Goal: Information Seeking & Learning: Understand process/instructions

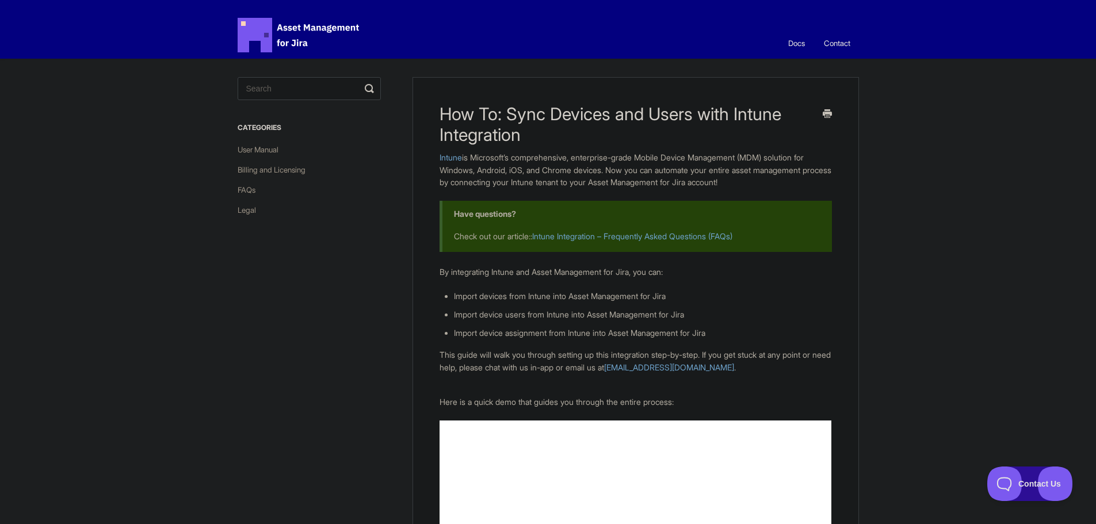
click at [306, 38] on span "Asset Management for Jira Docs" at bounding box center [299, 35] width 123 height 35
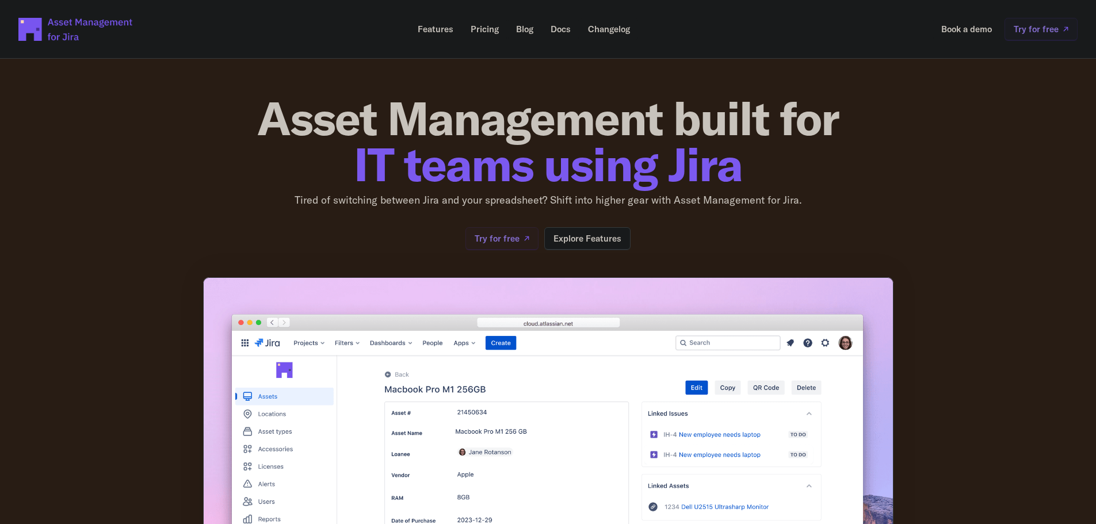
click at [475, 32] on p "Pricing" at bounding box center [485, 29] width 28 height 9
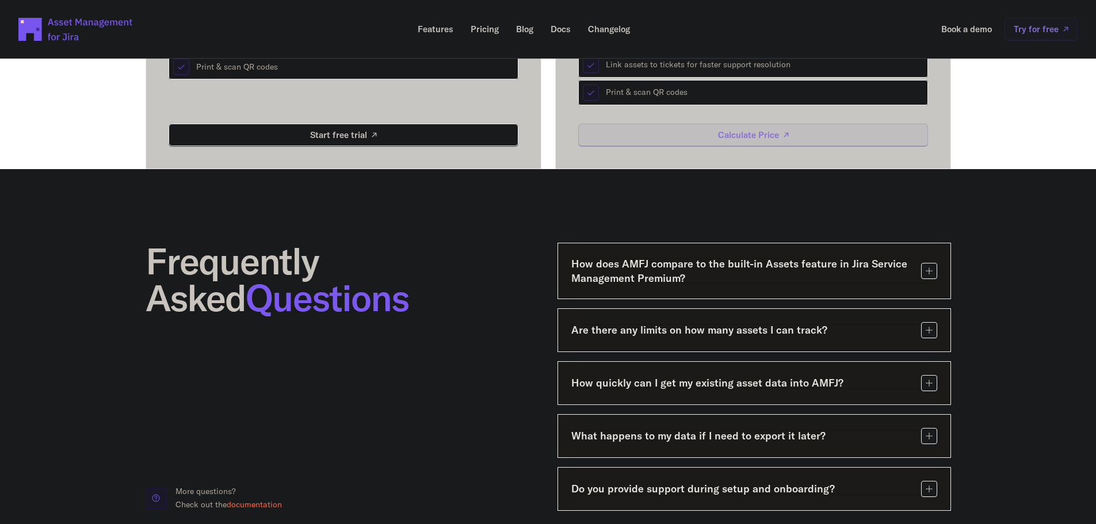
scroll to position [460, 0]
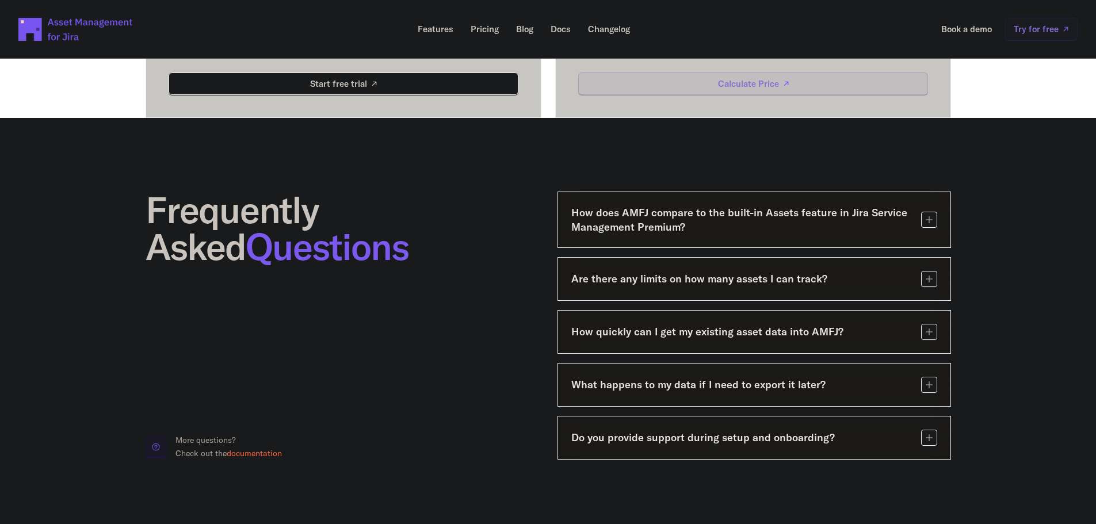
click at [722, 288] on div "Are there any limits on how many assets I can track?" at bounding box center [755, 279] width 394 height 44
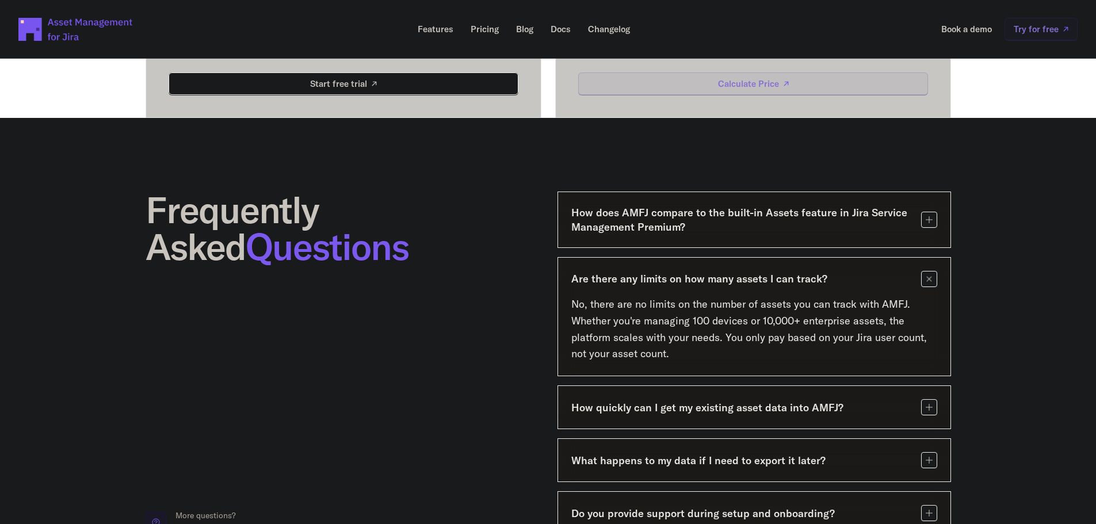
click at [718, 284] on h3 "Are there any limits on how many assets I can track?" at bounding box center [741, 279] width 341 height 14
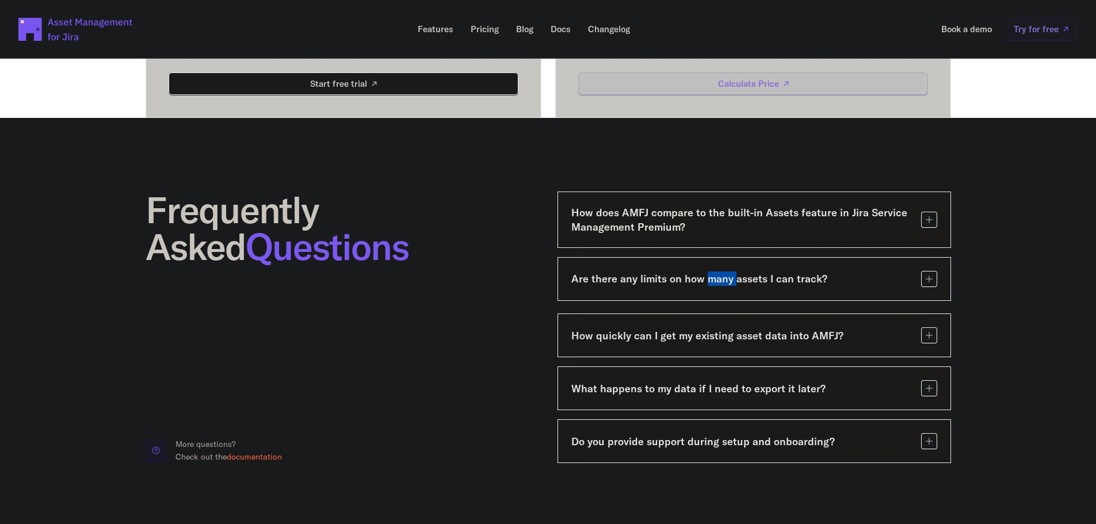
click at [718, 284] on h3 "Are there any limits on how many assets I can track?" at bounding box center [741, 279] width 341 height 14
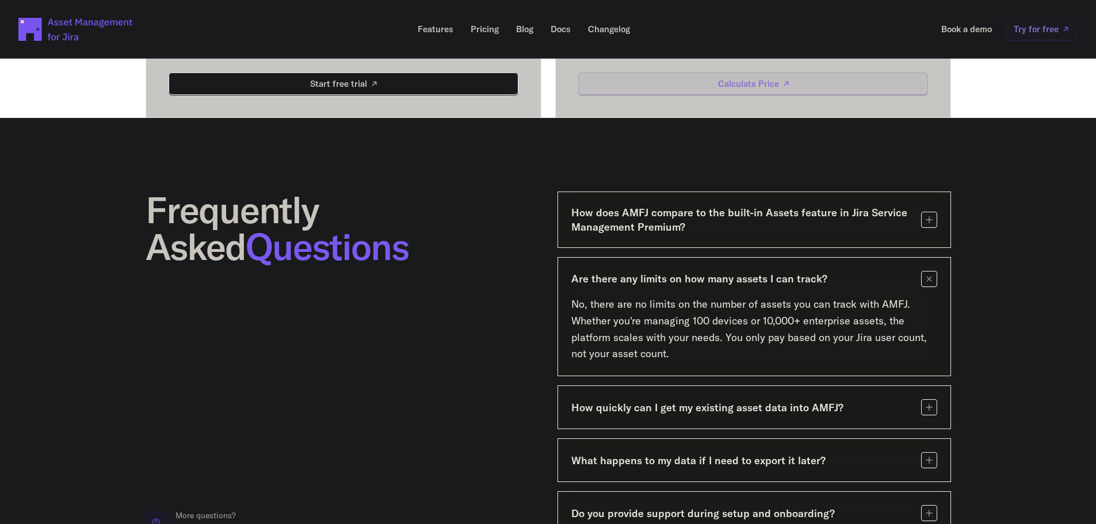
click at [805, 283] on h3 "Are there any limits on how many assets I can track?" at bounding box center [741, 279] width 341 height 14
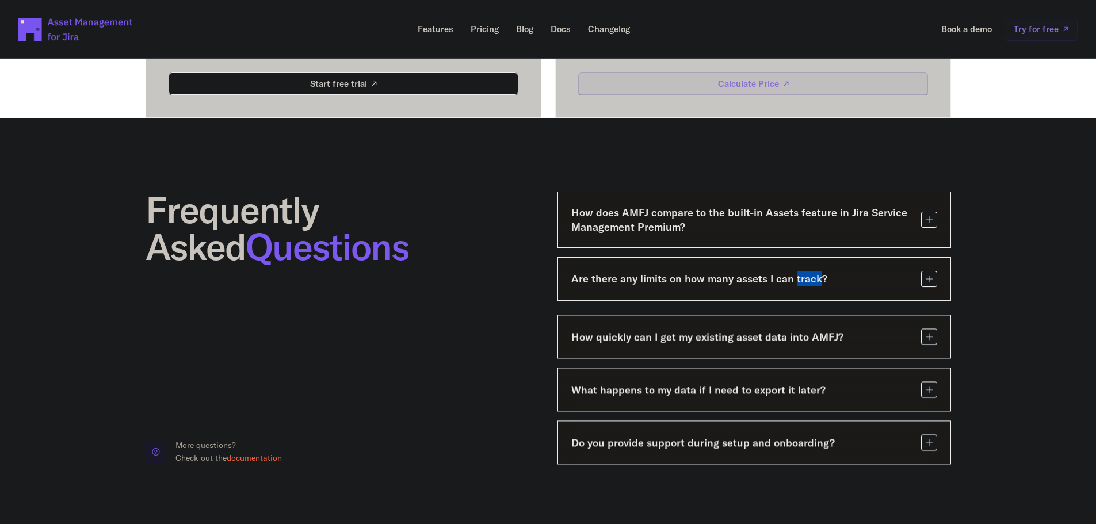
click at [805, 283] on h3 "Are there any limits on how many assets I can track?" at bounding box center [741, 279] width 341 height 14
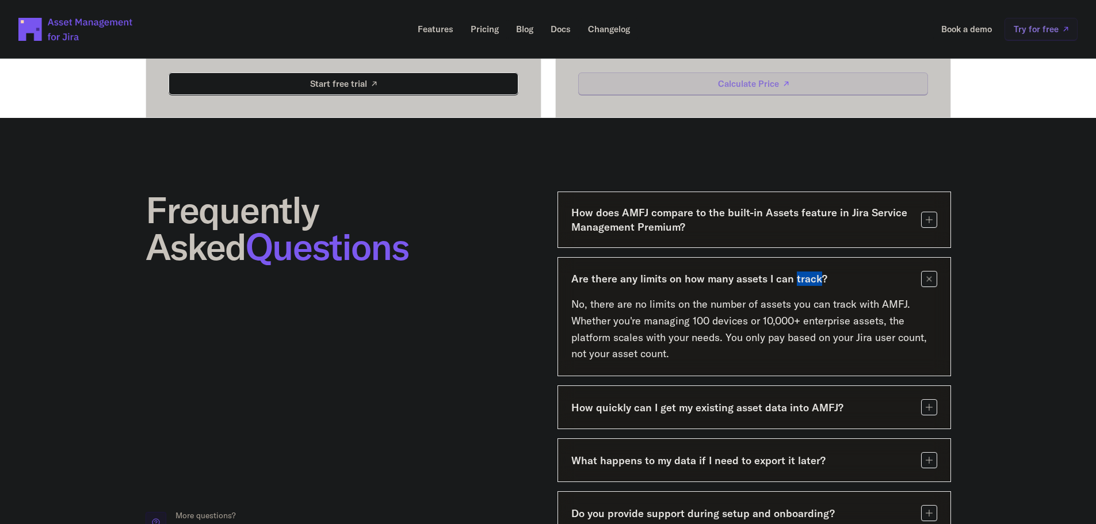
click at [805, 283] on h3 "Are there any limits on how many assets I can track?" at bounding box center [741, 279] width 341 height 14
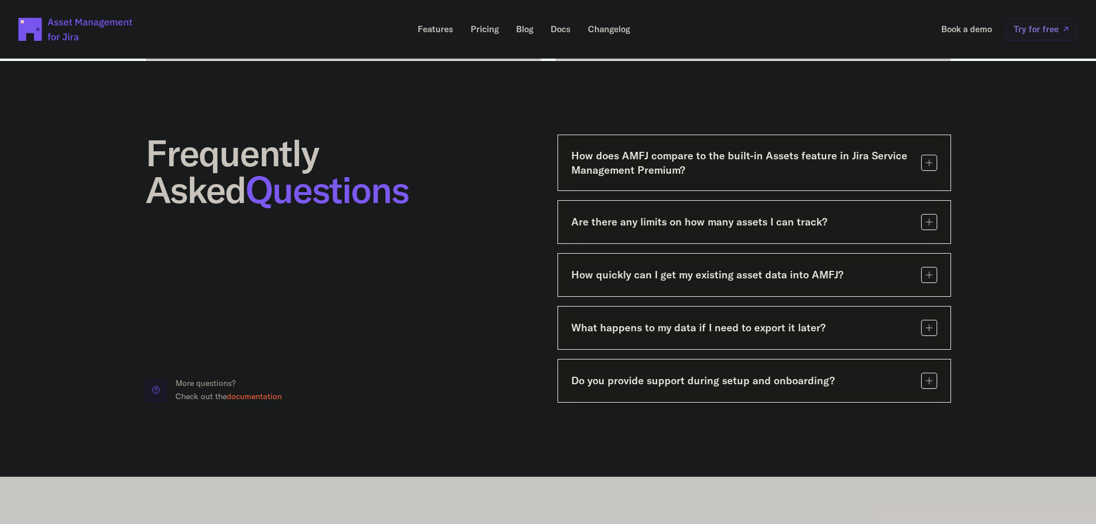
scroll to position [518, 0]
click at [708, 282] on div "How quickly can I get my existing asset data into AMFJ?" at bounding box center [754, 274] width 366 height 16
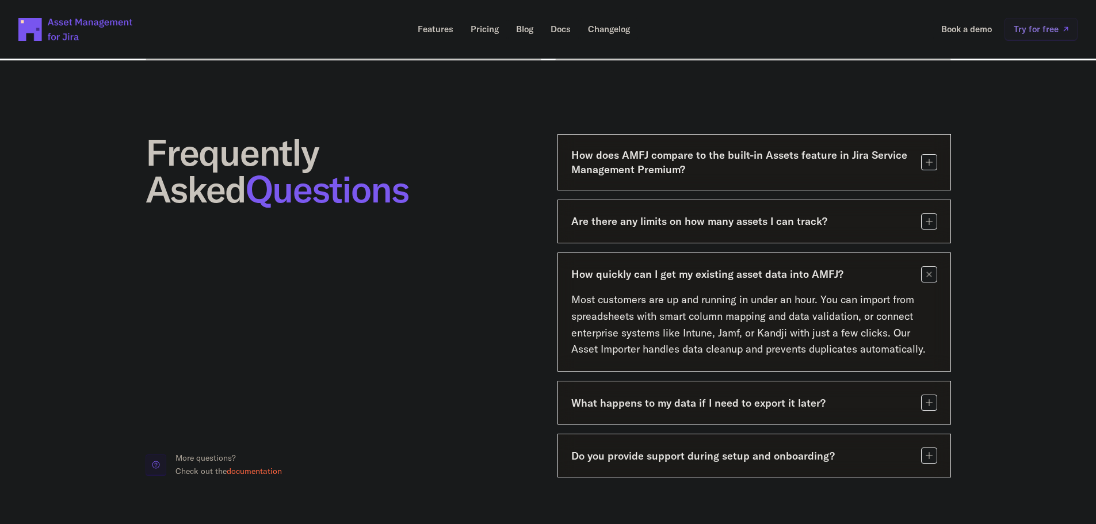
click at [706, 275] on h3 "How quickly can I get my existing asset data into AMFJ?" at bounding box center [741, 274] width 341 height 14
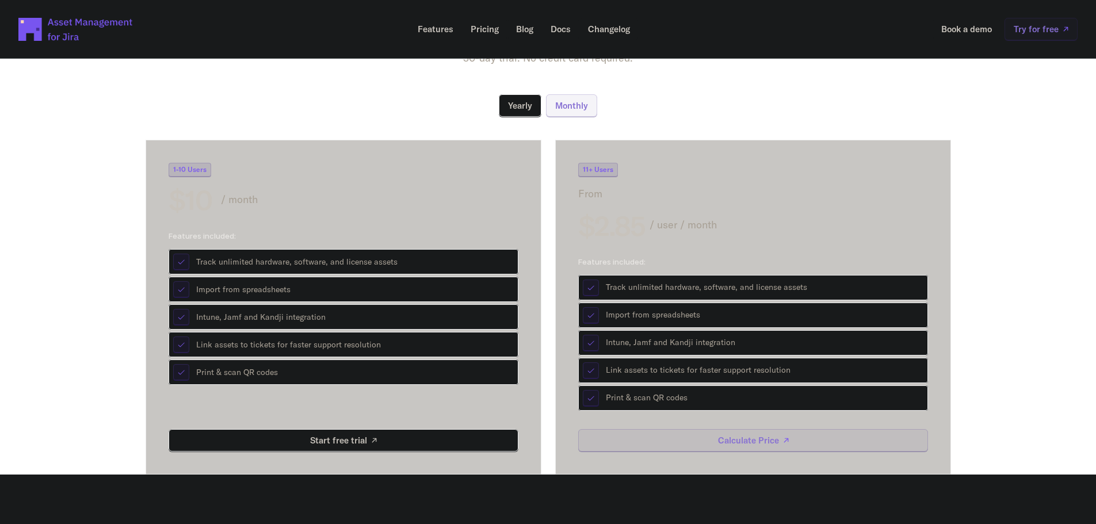
scroll to position [0, 0]
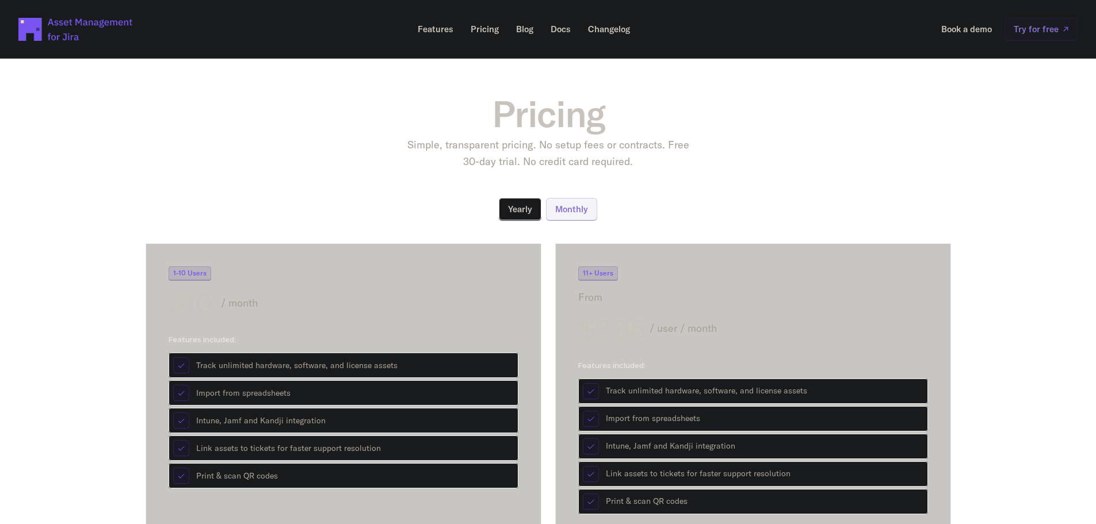
click at [345, 303] on p "/ month" at bounding box center [370, 303] width 298 height 17
click at [189, 275] on p "1-10 Users" at bounding box center [189, 273] width 33 height 7
click at [272, 287] on div "1-10 Users $10 / month" at bounding box center [344, 291] width 350 height 51
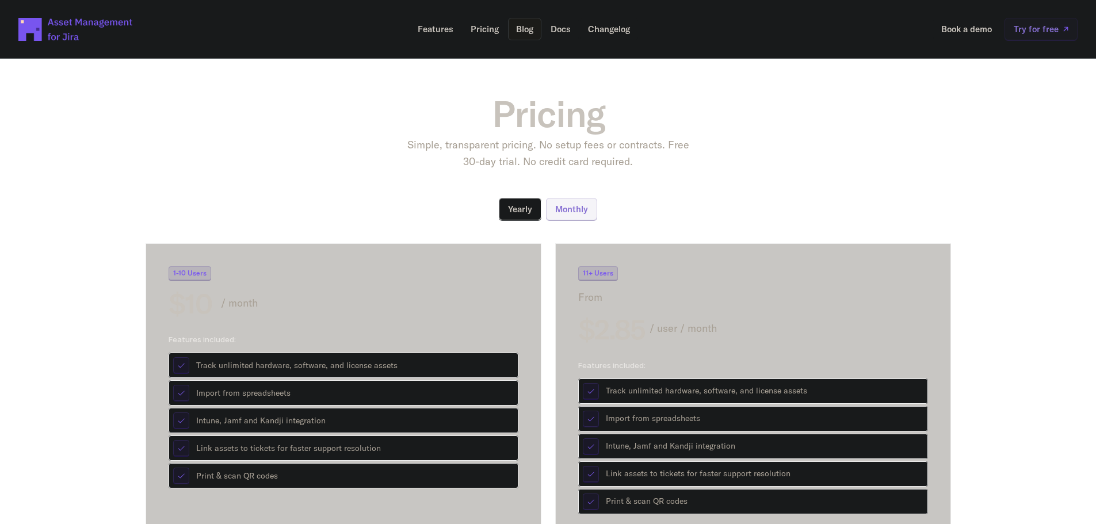
click at [558, 30] on p "Docs" at bounding box center [561, 29] width 20 height 9
drag, startPoint x: 493, startPoint y: 112, endPoint x: 684, endPoint y: 134, distance: 193.0
click at [684, 134] on div "Pricing Simple, transparent pricing. No setup fees or contracts. Free 30-day tr…" at bounding box center [548, 133] width 460 height 75
click at [561, 93] on section "Pricing Simple, transparent pricing. No setup fees or contracts. Free 30-day tr…" at bounding box center [548, 309] width 1096 height 538
click at [543, 104] on h1 "Pricing" at bounding box center [548, 114] width 460 height 37
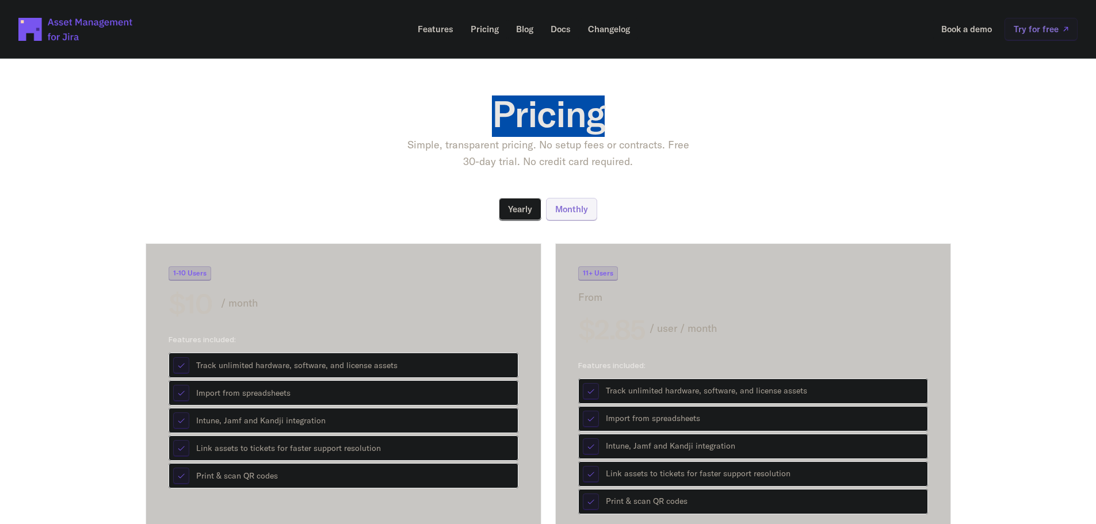
click at [543, 104] on h1 "Pricing" at bounding box center [548, 114] width 460 height 37
click at [585, 132] on h1 "Pricing" at bounding box center [548, 114] width 460 height 37
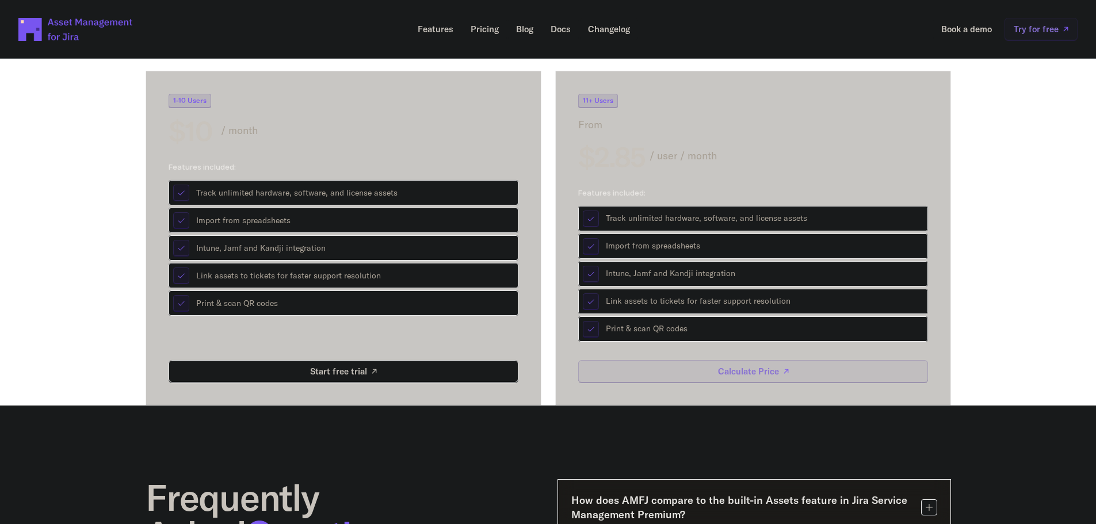
scroll to position [115, 0]
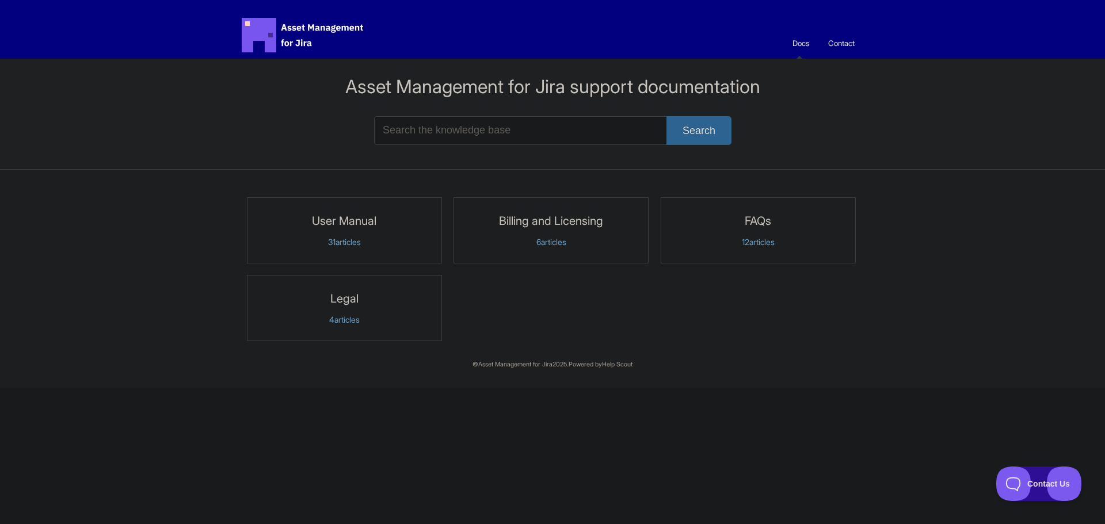
click at [348, 242] on p "31 articles" at bounding box center [344, 242] width 180 height 10
click at [336, 244] on p "31 articles" at bounding box center [344, 242] width 180 height 10
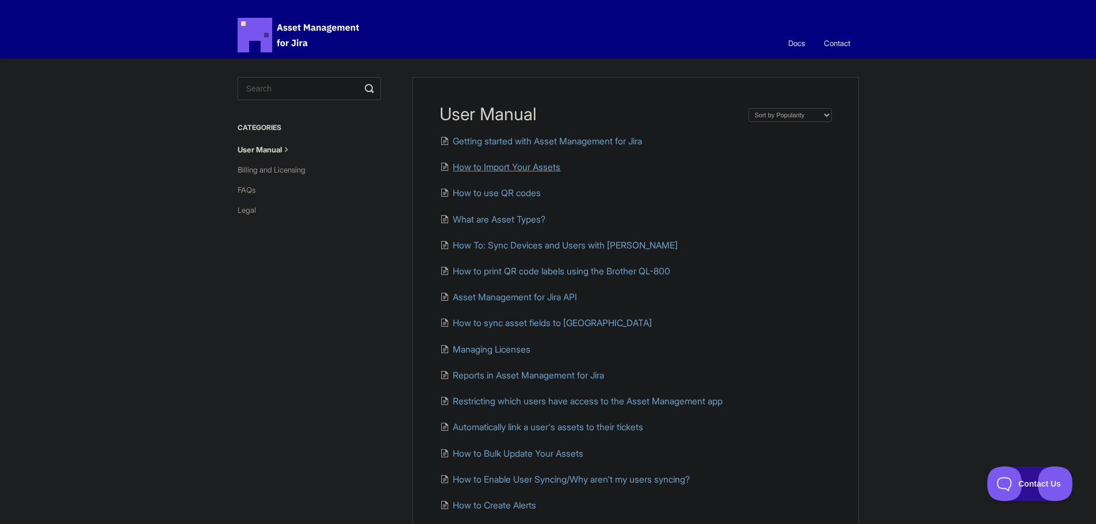
click at [528, 170] on span "How to Import Your Assets" at bounding box center [507, 167] width 108 height 11
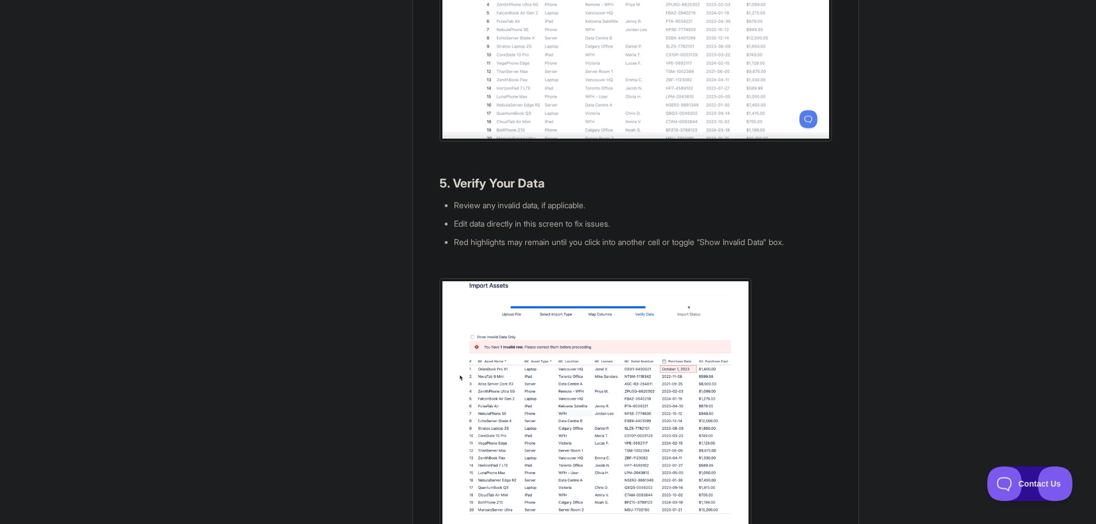
scroll to position [1350, 0]
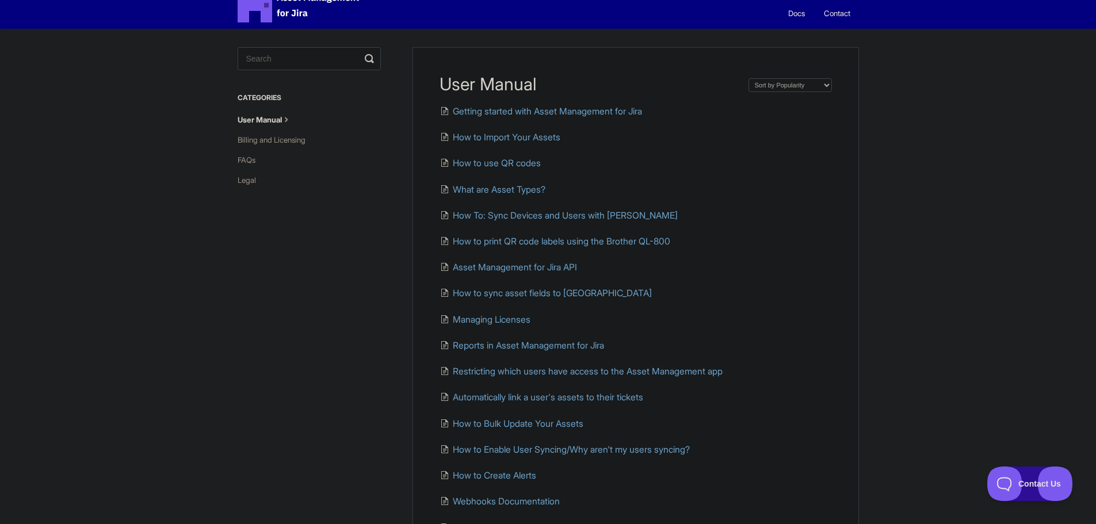
scroll to position [58, 0]
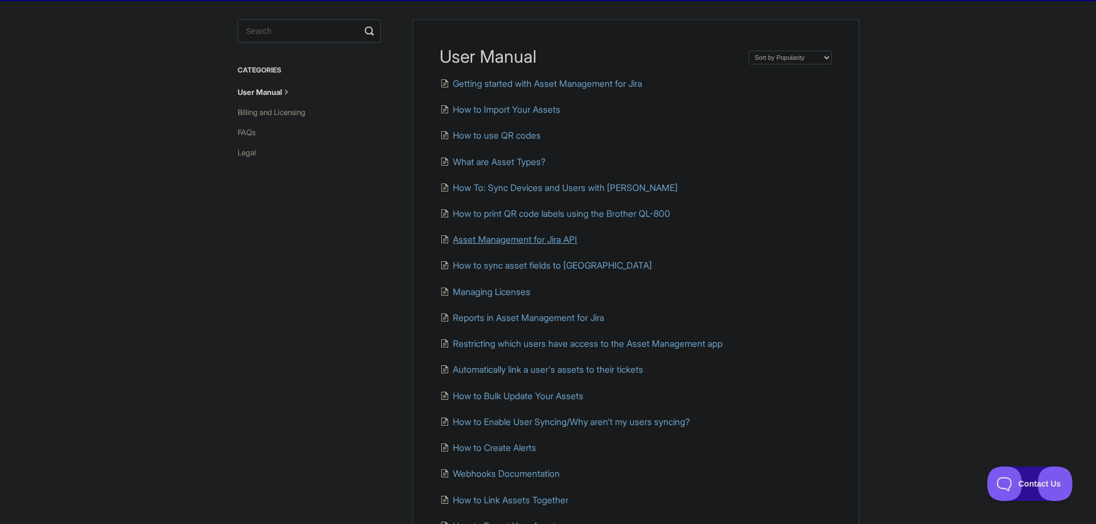
click at [525, 243] on span "Asset Management for Jira API" at bounding box center [515, 239] width 124 height 11
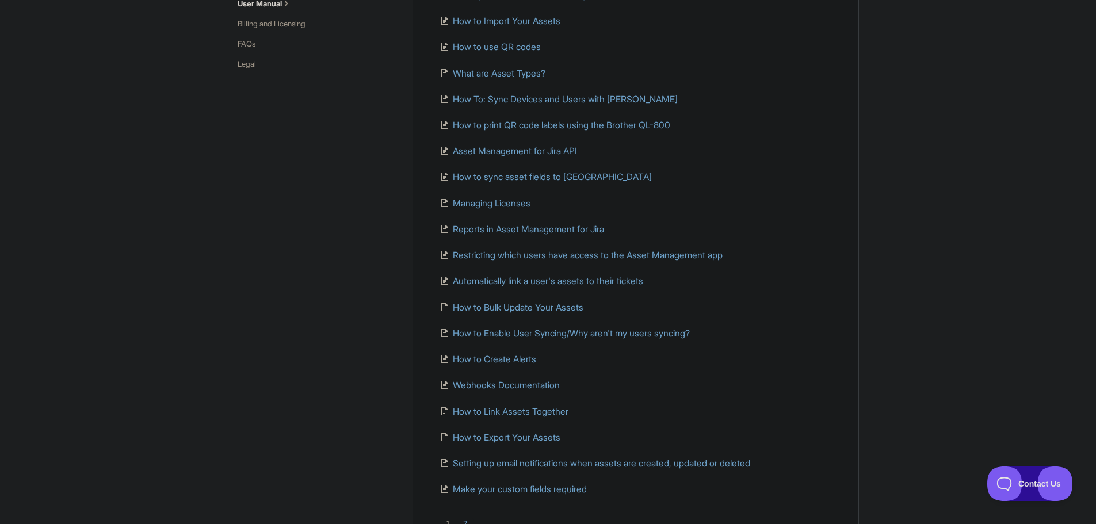
scroll to position [173, 0]
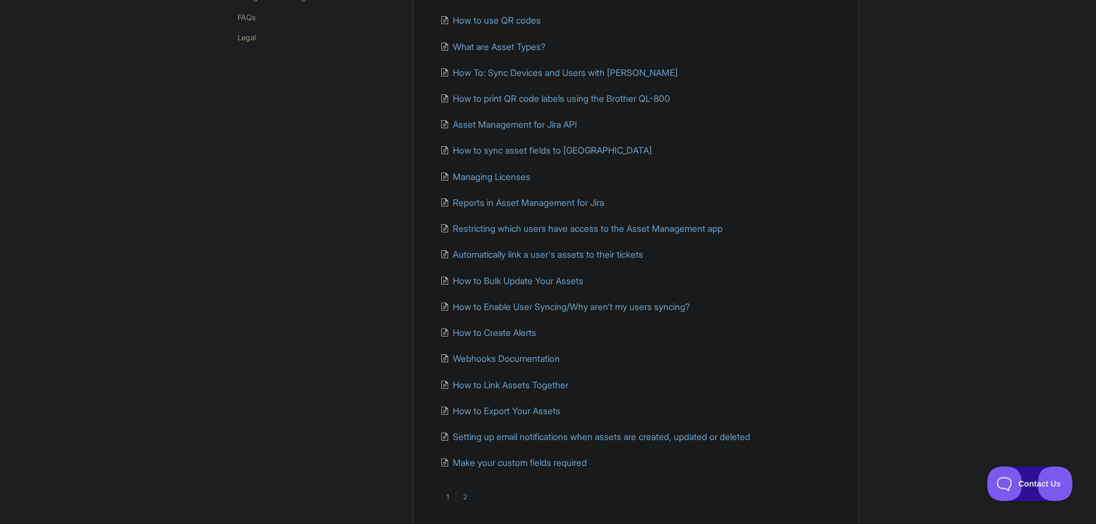
click at [470, 497] on link "2" at bounding box center [465, 497] width 18 height 10
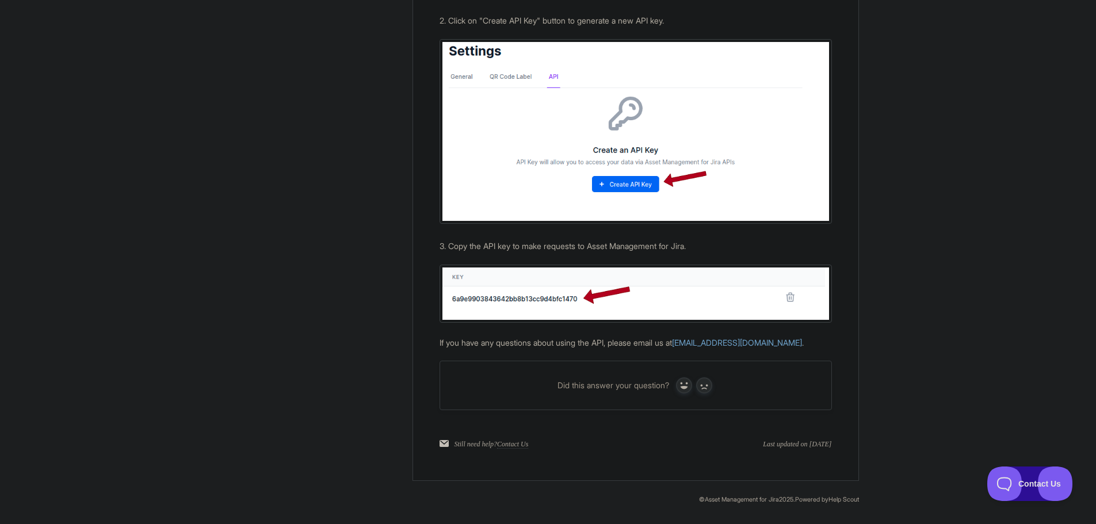
scroll to position [323, 0]
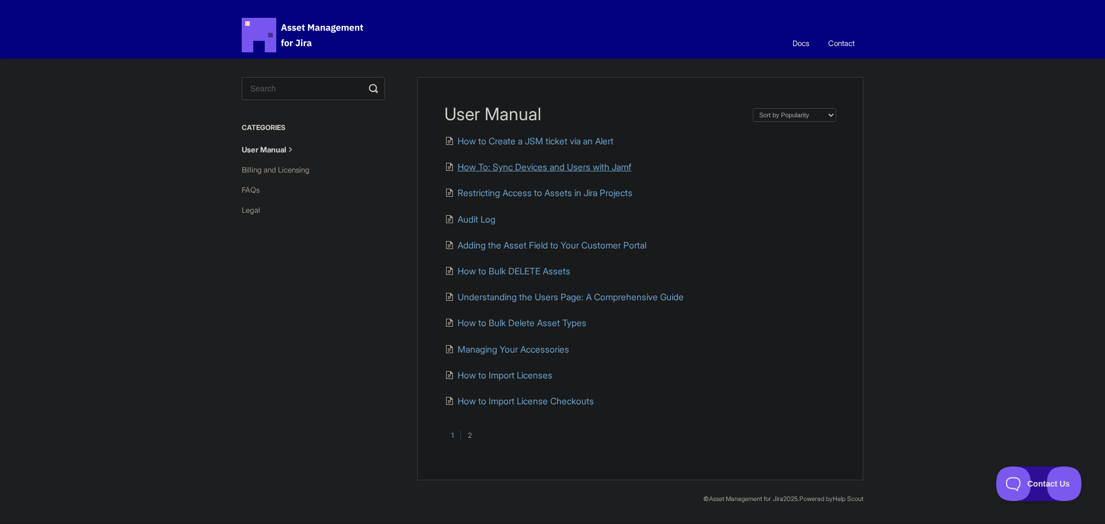
click at [555, 167] on span "How To: Sync Devices and Users with Jamf" at bounding box center [545, 167] width 174 height 11
click at [453, 430] on link "1" at bounding box center [452, 435] width 16 height 10
click at [264, 33] on span "Asset Management for Jira Docs" at bounding box center [303, 35] width 123 height 35
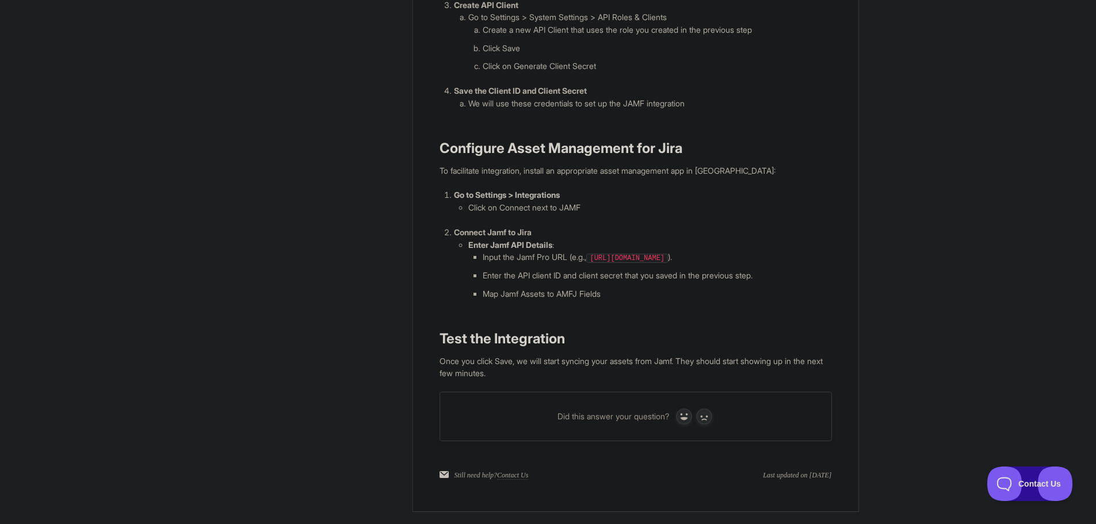
scroll to position [691, 0]
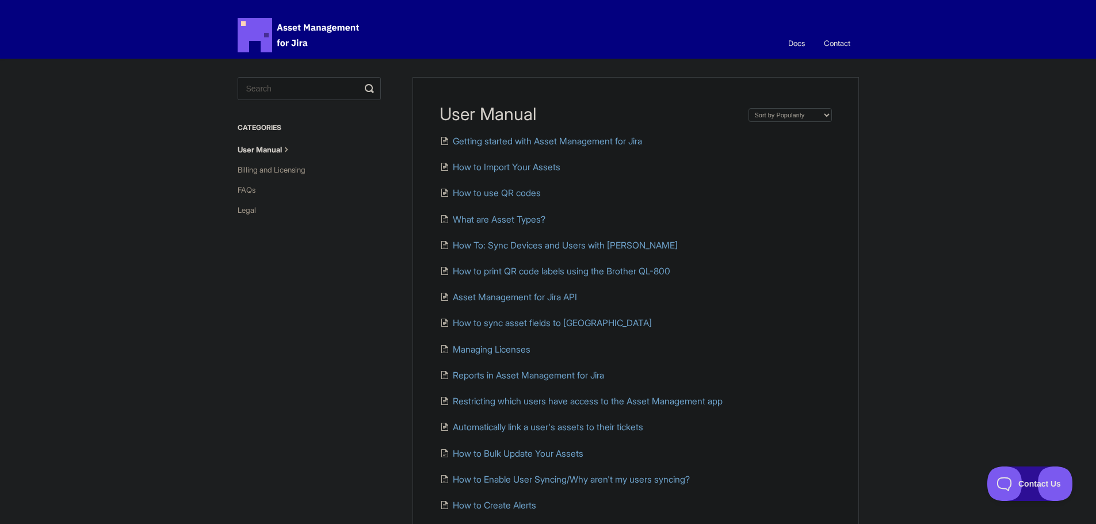
click at [663, 330] on ul "Getting started with Asset Management for Jira How to Import Your Assets How to…" at bounding box center [636, 389] width 392 height 508
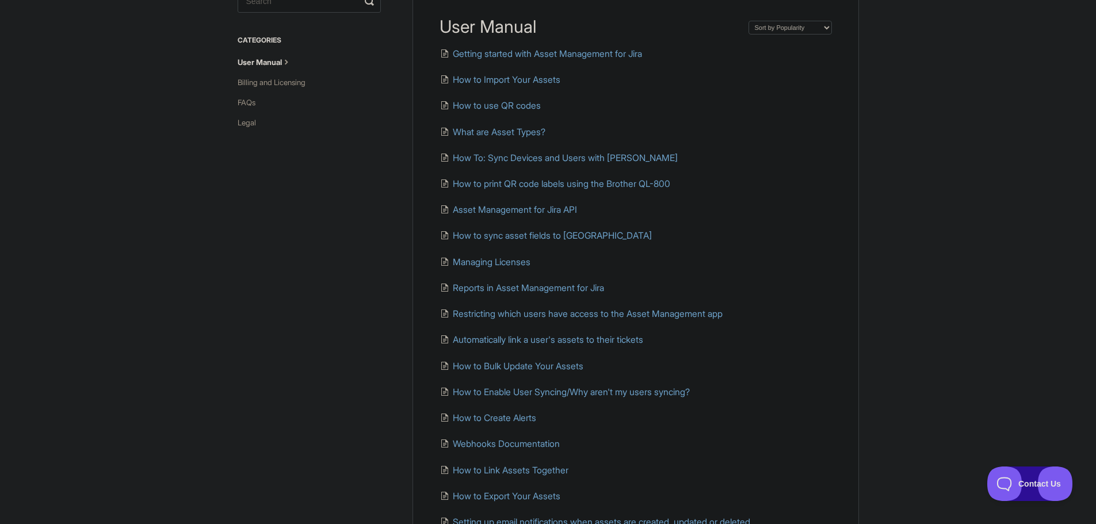
scroll to position [115, 0]
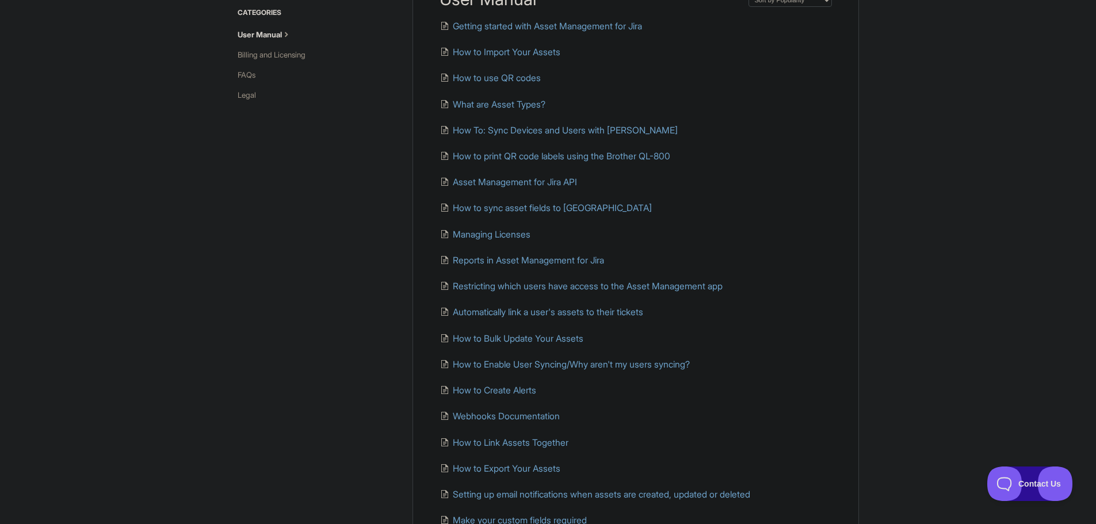
click at [685, 303] on ul "Getting started with Asset Management for Jira How to Import Your Assets How to…" at bounding box center [636, 274] width 392 height 508
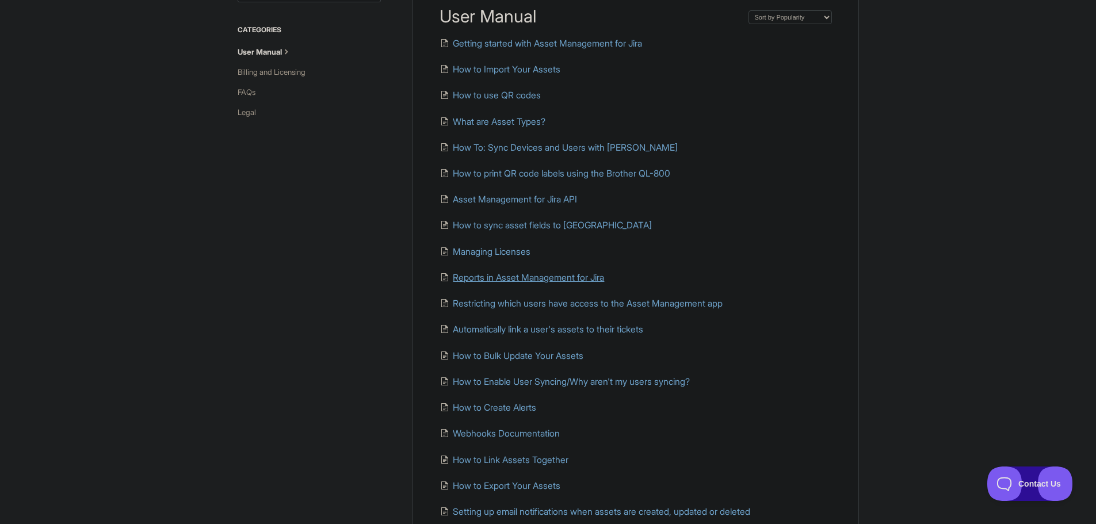
scroll to position [0, 0]
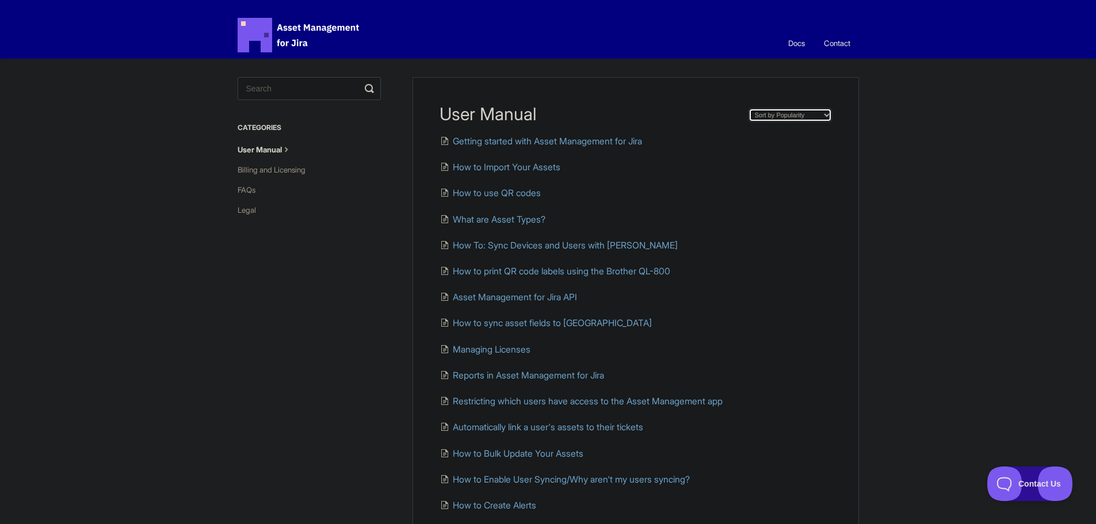
click at [764, 108] on select "Sort by Default Sort A-Z Sort by Popularity Sort by Last Updated" at bounding box center [790, 115] width 83 height 14
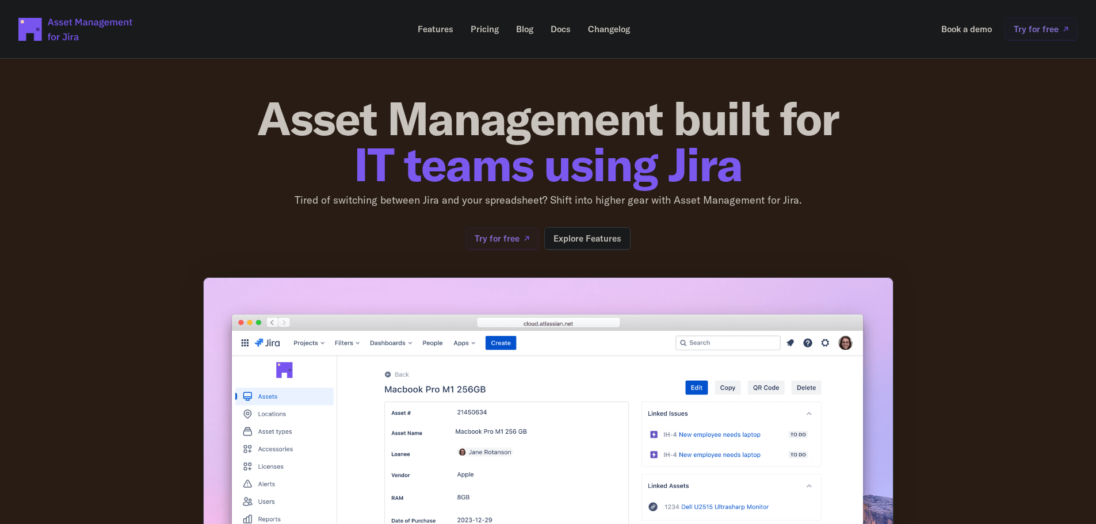
click at [560, 28] on p "Docs" at bounding box center [561, 29] width 20 height 9
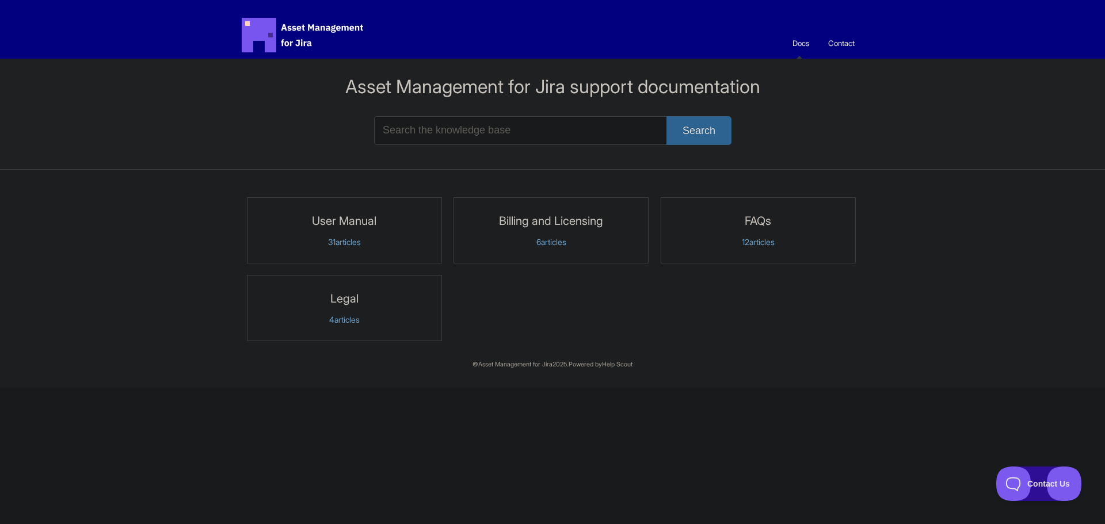
click at [517, 128] on input "Search the knowledge base" at bounding box center [552, 130] width 357 height 29
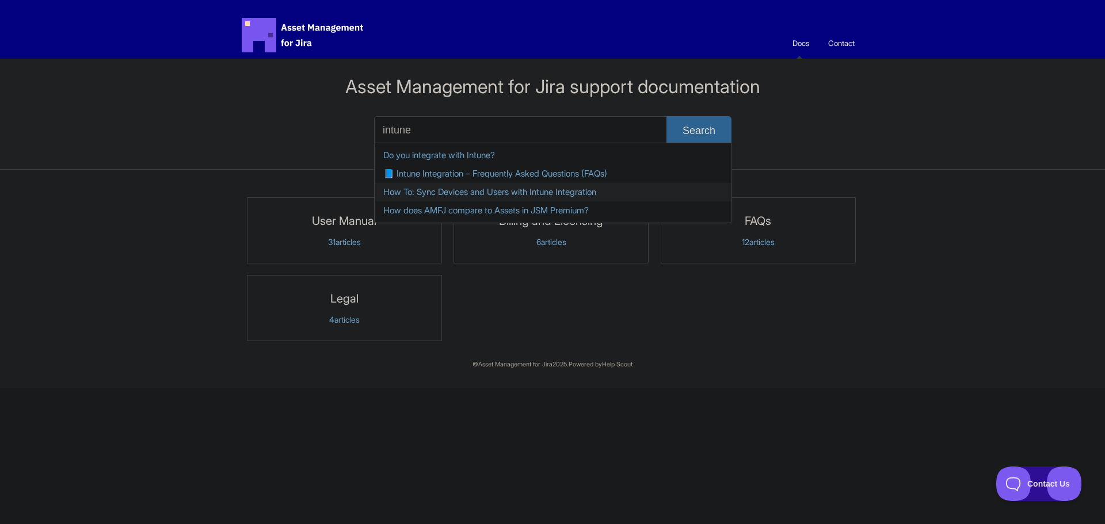
type input "intune"
click at [523, 188] on link "How To: Sync Devices and Users with Intune Integration" at bounding box center [553, 192] width 357 height 18
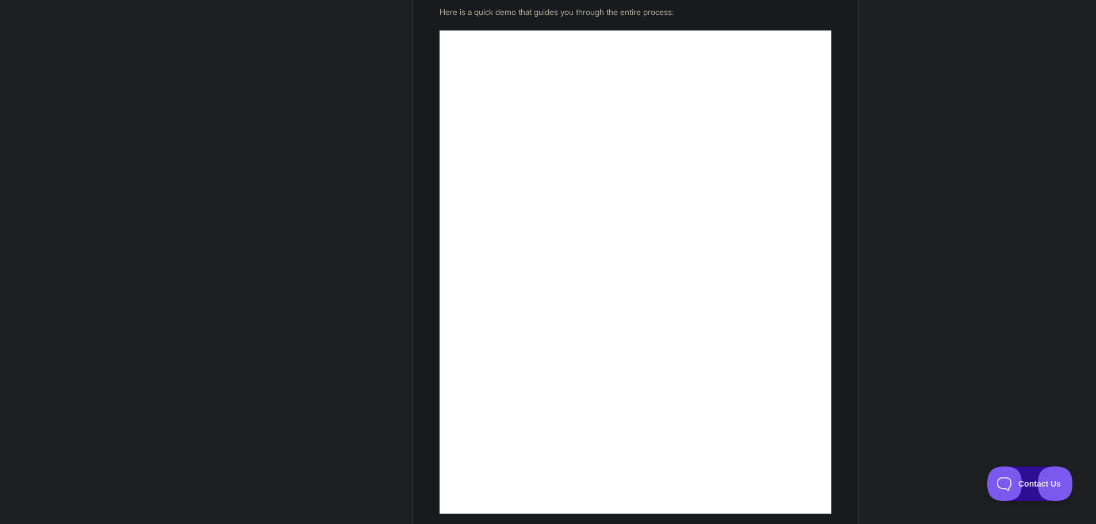
scroll to position [173, 0]
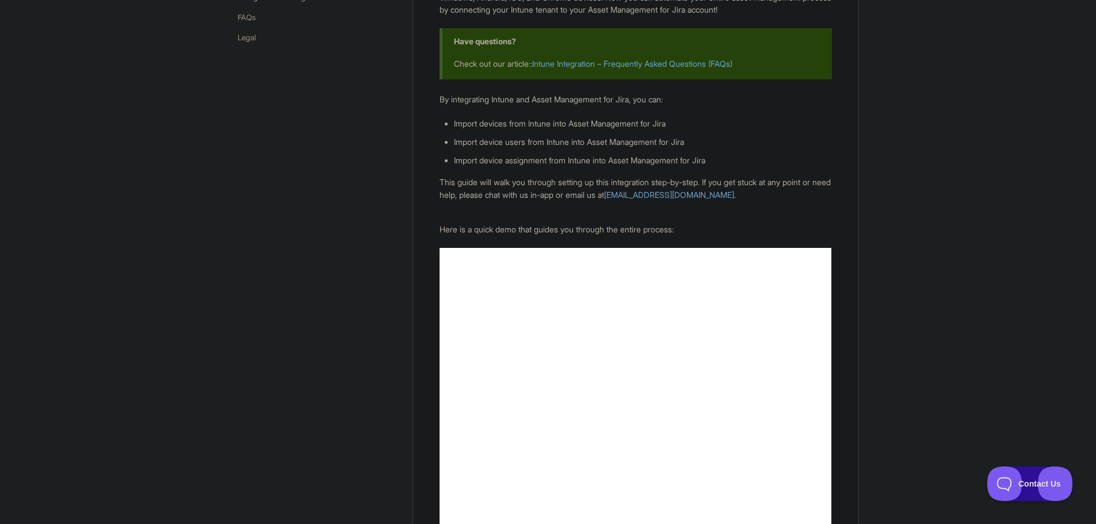
click at [540, 190] on p "This guide will walk you through setting up this integration step-by-step. If y…" at bounding box center [636, 188] width 392 height 25
click at [546, 227] on p "Here is a quick demo that guides you through the entire process:" at bounding box center [636, 229] width 392 height 13
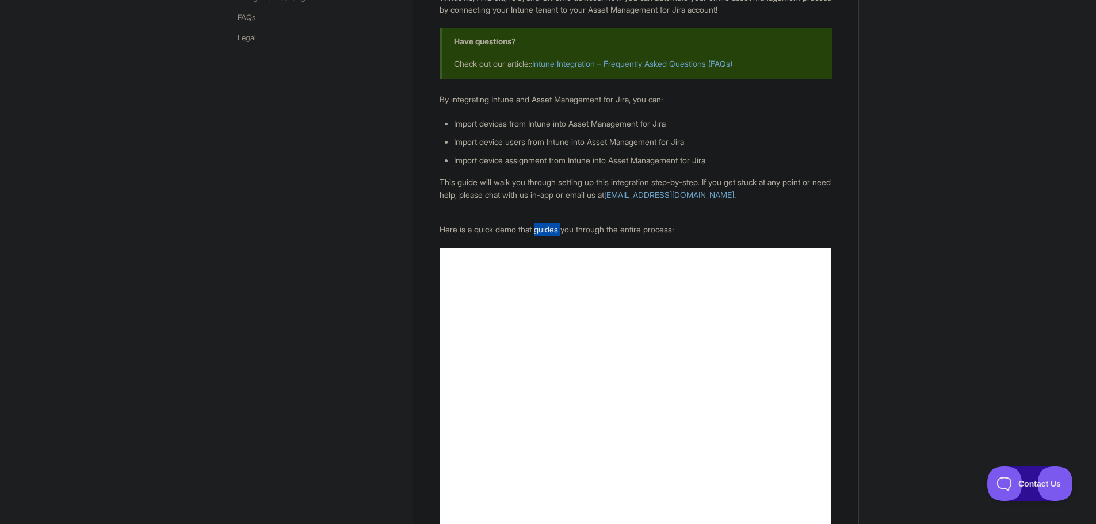
click at [546, 227] on p "Here is a quick demo that guides you through the entire process:" at bounding box center [636, 229] width 392 height 13
click at [566, 178] on p "This guide will walk you through setting up this integration step-by-step. If y…" at bounding box center [636, 188] width 392 height 25
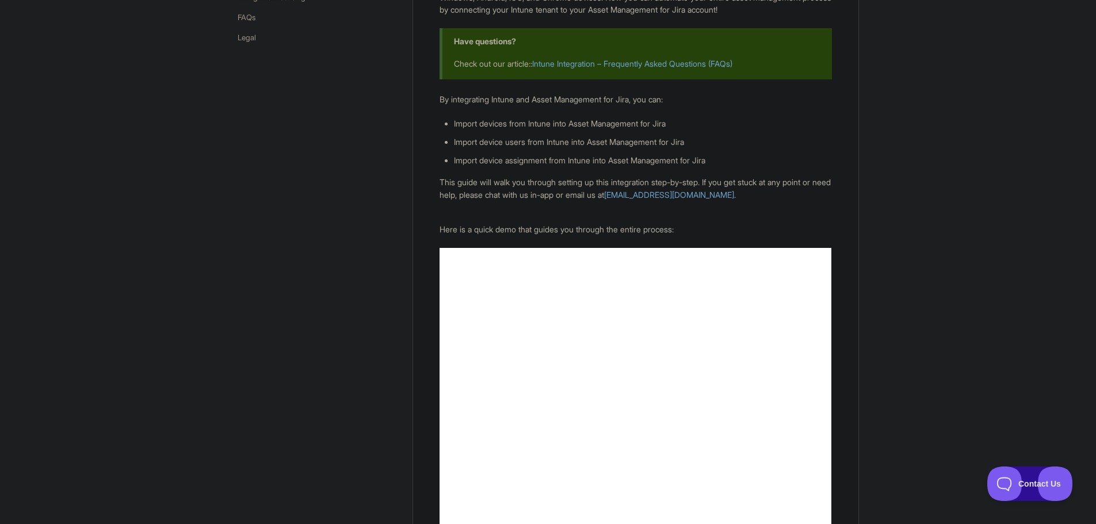
click at [566, 178] on p "This guide will walk you through setting up this integration step-by-step. If y…" at bounding box center [636, 188] width 392 height 25
click at [564, 183] on p "This guide will walk you through setting up this integration step-by-step. If y…" at bounding box center [636, 188] width 392 height 25
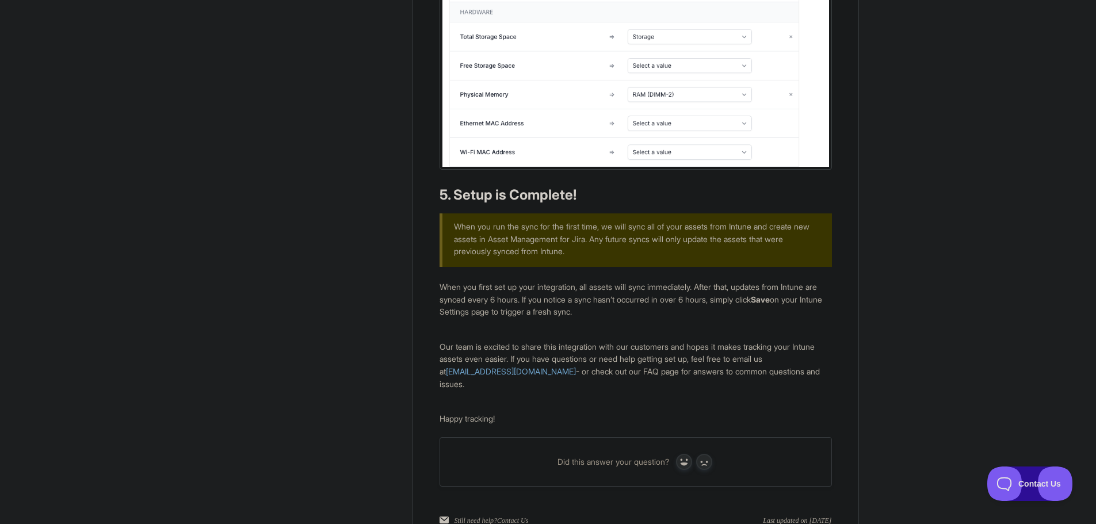
scroll to position [2677, 0]
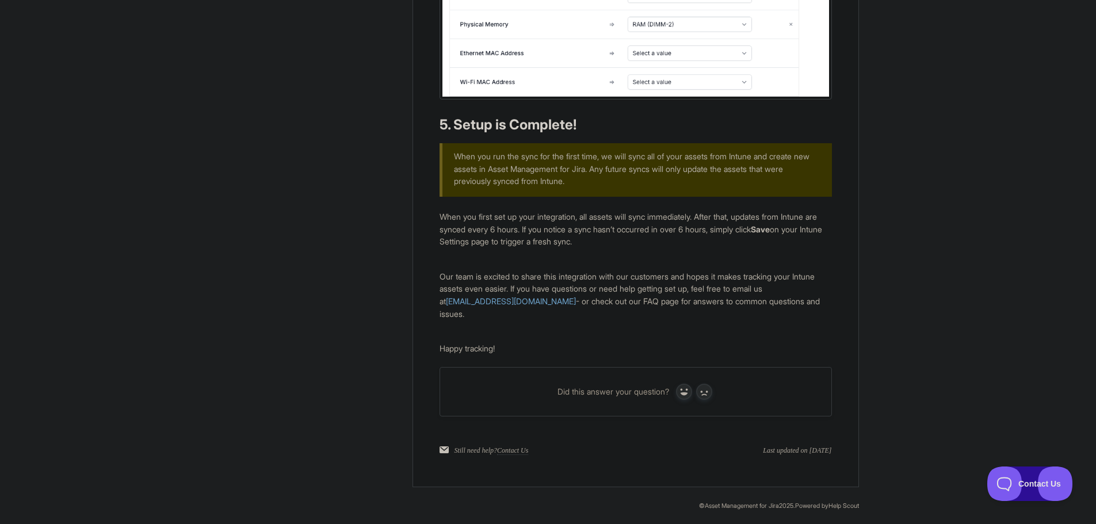
scroll to position [2619, 0]
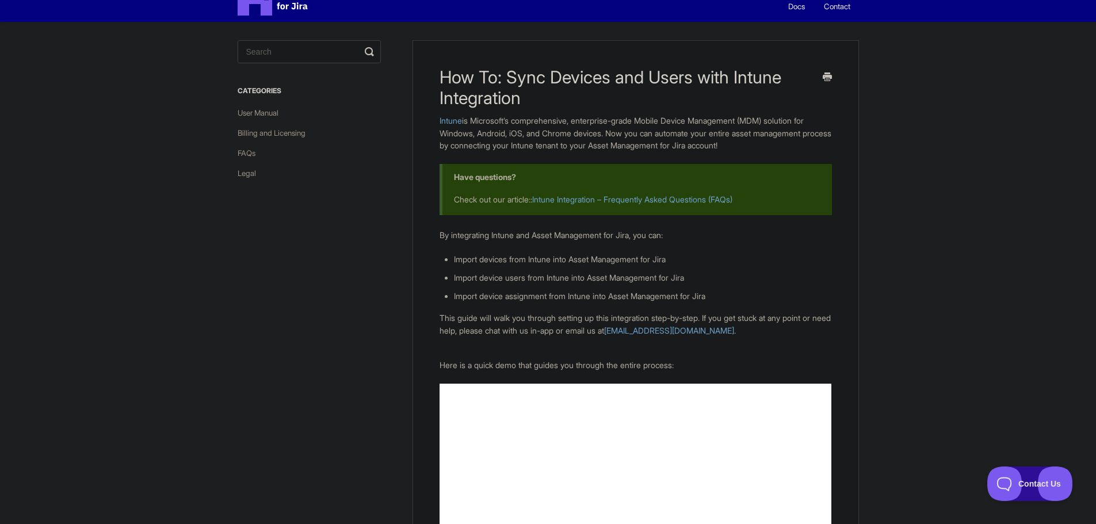
scroll to position [0, 0]
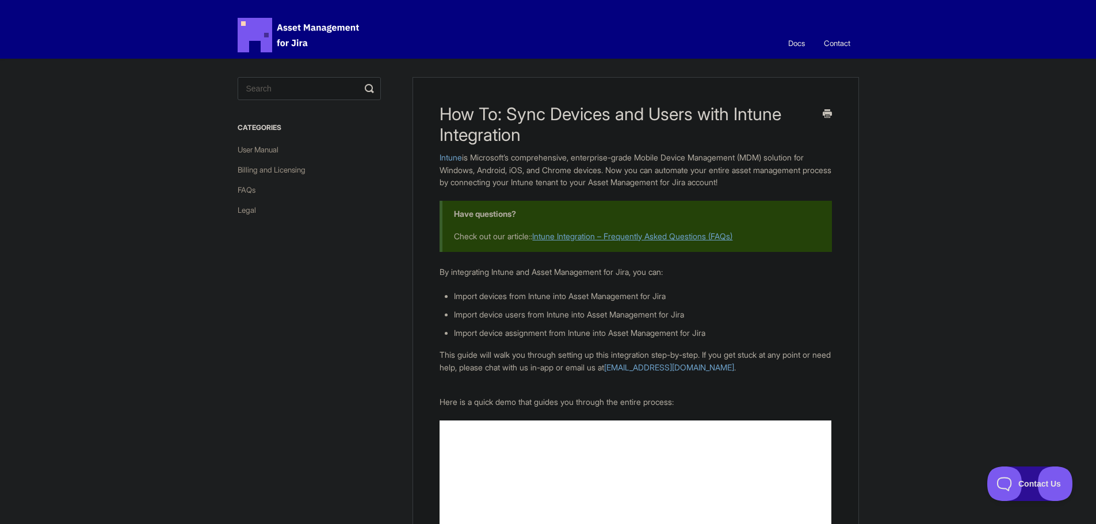
click at [633, 234] on link "Intune Integration – Frequently Asked Questions (FAQs)" at bounding box center [632, 236] width 200 height 10
click at [127, 41] on div "Asset Management for Jira Docs Toggle Navigation Docs Contact Contact" at bounding box center [548, 29] width 1096 height 59
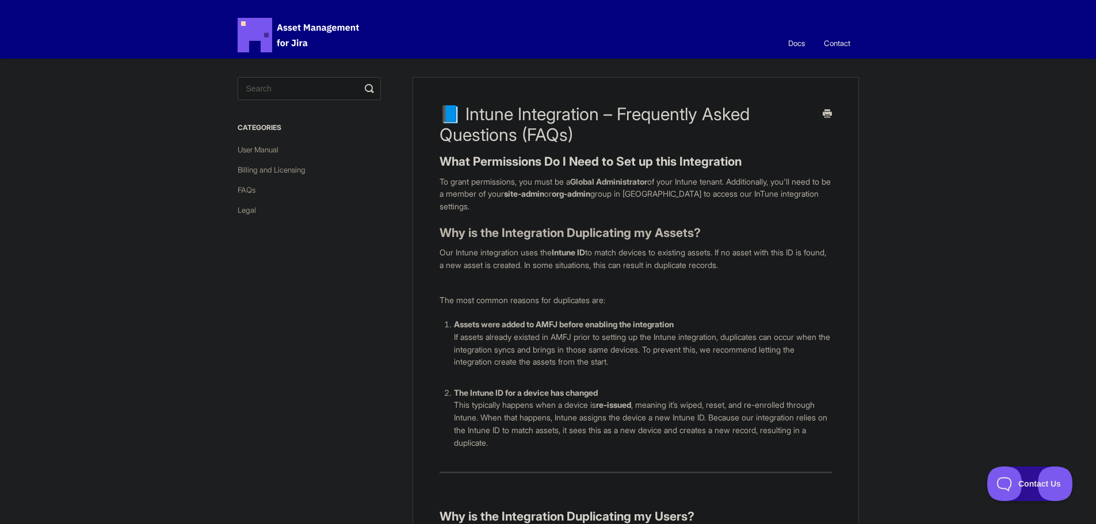
click at [631, 238] on strong "Why is the Integration Duplicating my Assets?" at bounding box center [570, 233] width 261 height 14
click at [516, 246] on p "Our Intune integration uses the Intune ID to match devices to existing assets. …" at bounding box center [636, 258] width 392 height 25
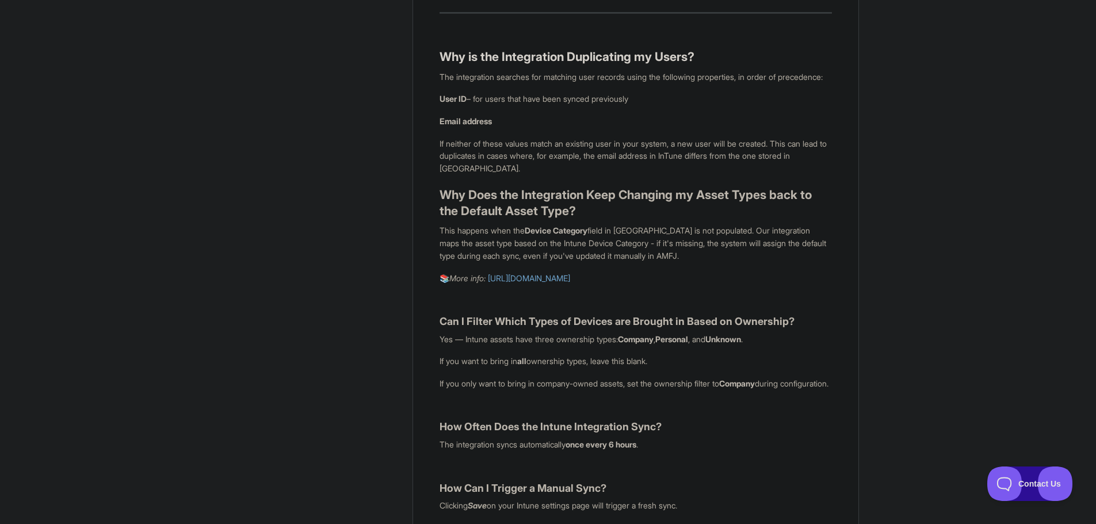
scroll to position [460, 0]
drag, startPoint x: 444, startPoint y: 245, endPoint x: 695, endPoint y: 246, distance: 250.3
click at [695, 246] on p "This happens when the Device Category field in Intune is not populated. Our int…" at bounding box center [636, 242] width 392 height 37
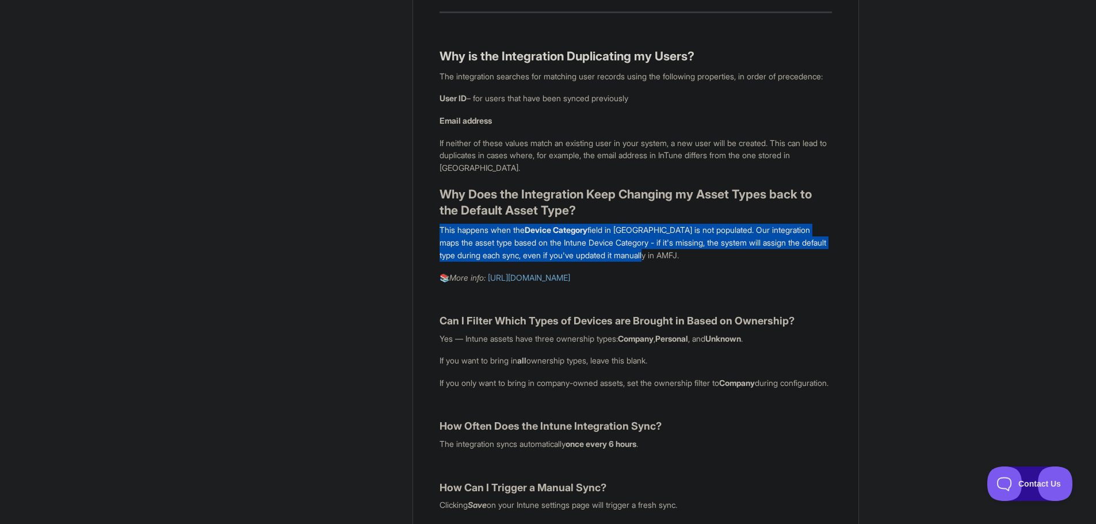
drag, startPoint x: 679, startPoint y: 268, endPoint x: 441, endPoint y: 243, distance: 238.5
click at [441, 243] on p "This happens when the Device Category field in Intune is not populated. Our int…" at bounding box center [636, 242] width 392 height 37
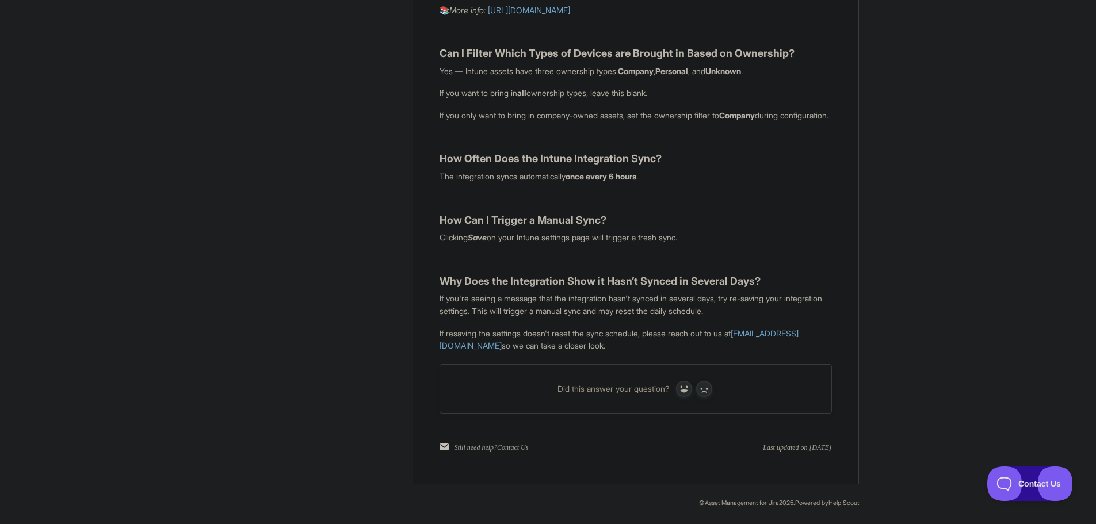
scroll to position [748, 0]
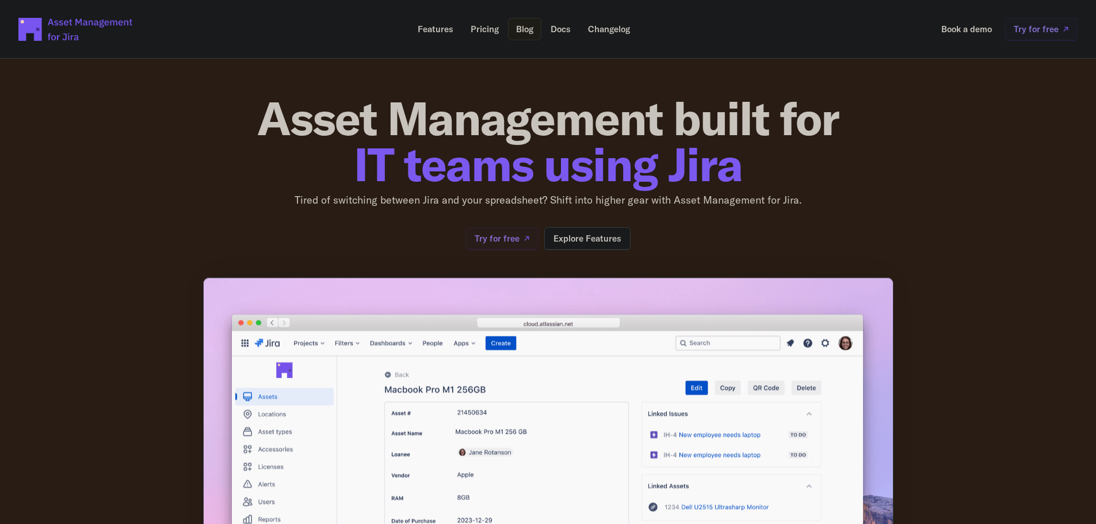
click at [551, 32] on p "Docs" at bounding box center [561, 29] width 20 height 9
click at [559, 40] on link "Docs" at bounding box center [561, 29] width 36 height 22
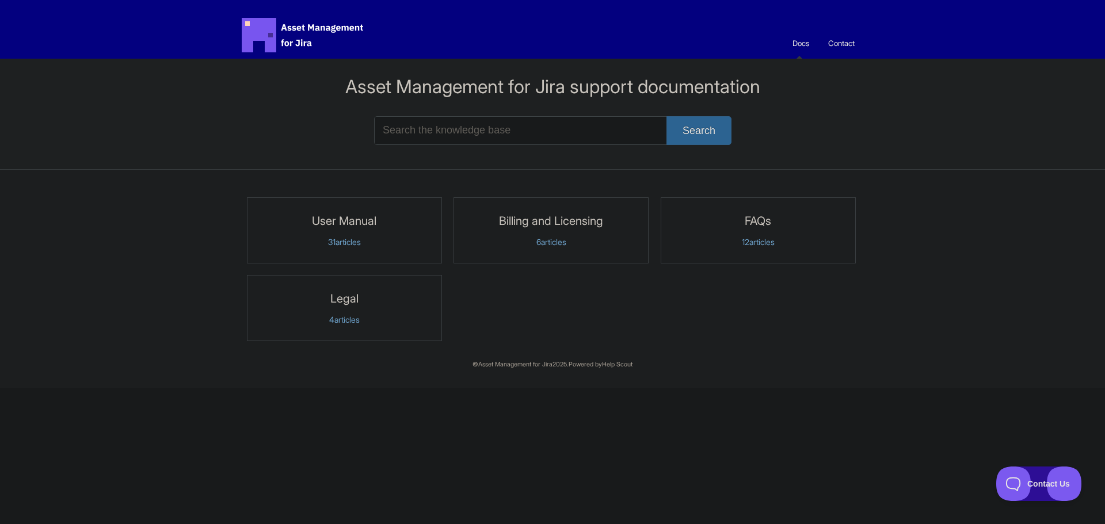
click at [359, 238] on p "31 articles" at bounding box center [344, 242] width 180 height 10
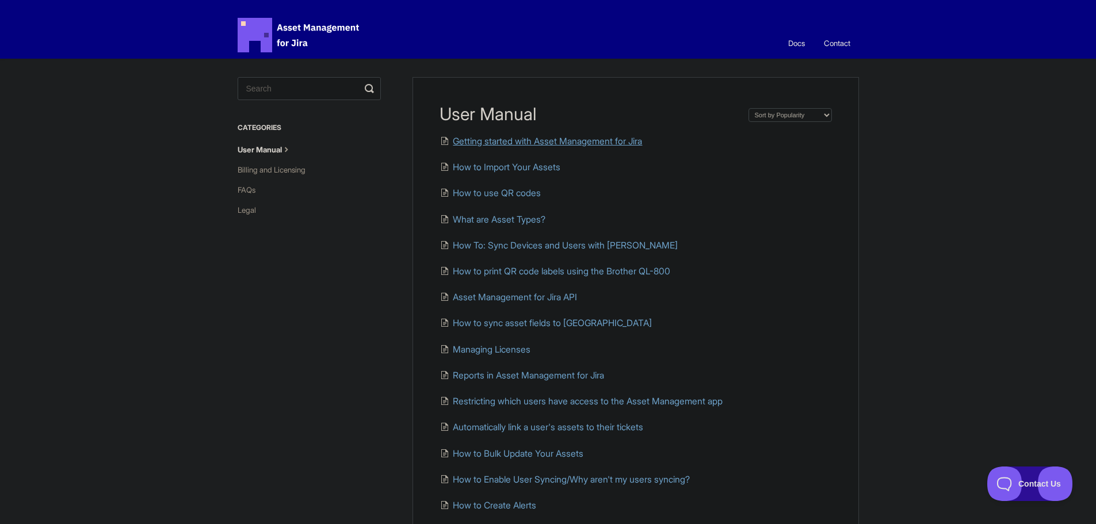
click at [504, 138] on span "Getting started with Asset Management for Jira" at bounding box center [547, 141] width 189 height 11
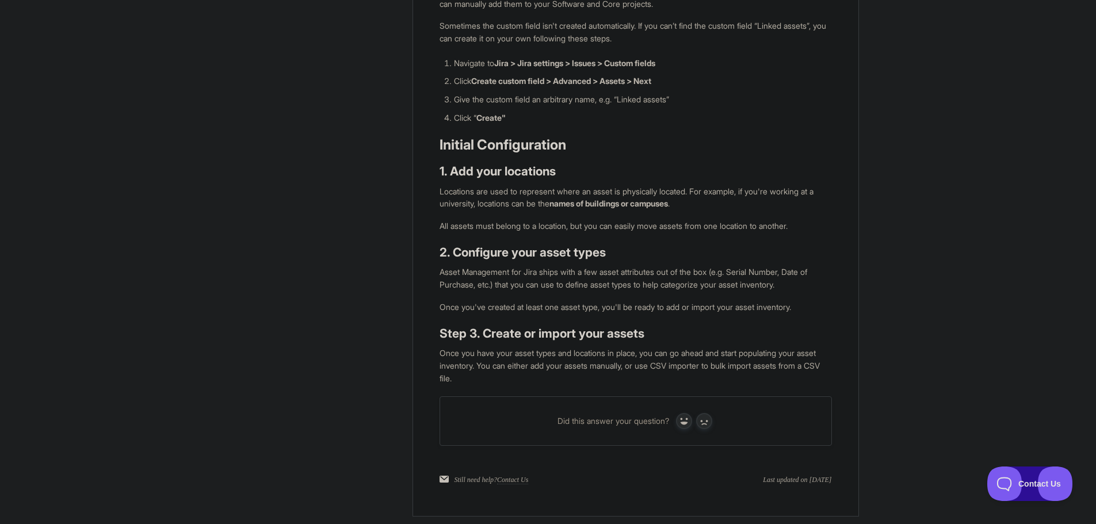
scroll to position [288, 0]
click at [409, 258] on section "Getting started with Asset Management for Jira Installation Head to Settings wi…" at bounding box center [628, 143] width 462 height 745
click at [429, 204] on div "Getting started with Asset Management for Jira Installation Head to Settings wi…" at bounding box center [636, 152] width 446 height 727
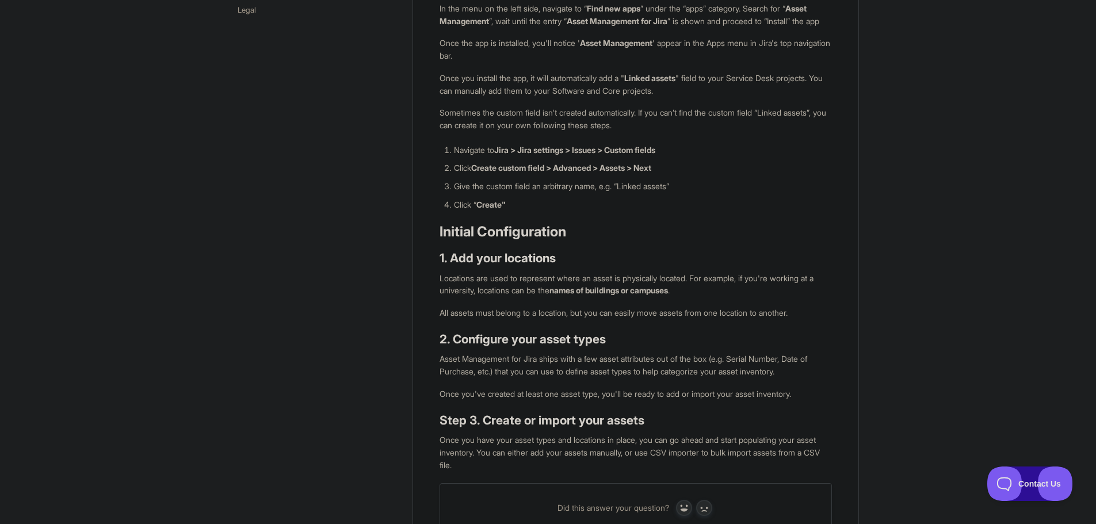
scroll to position [0, 0]
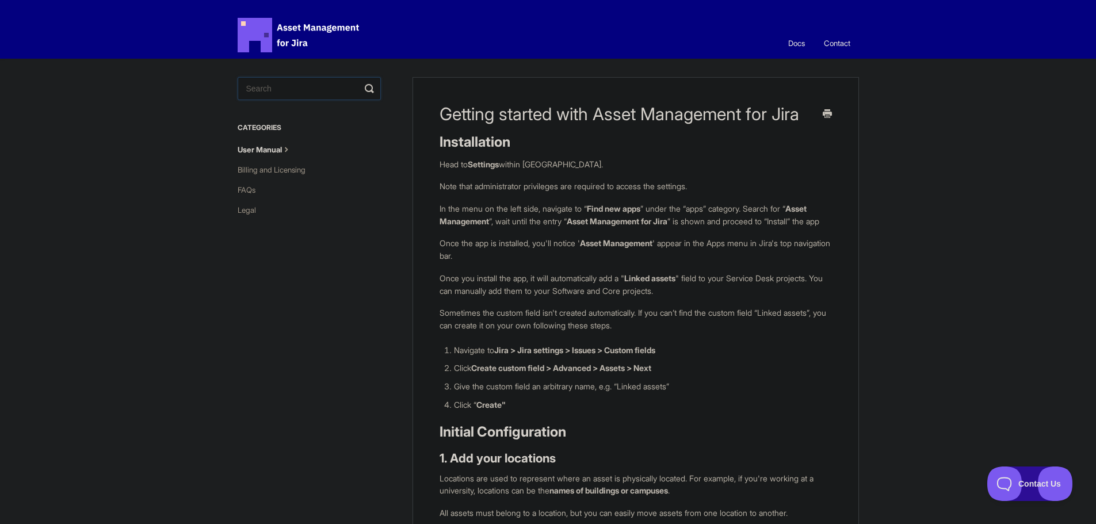
click at [286, 87] on input "Search" at bounding box center [309, 88] width 143 height 23
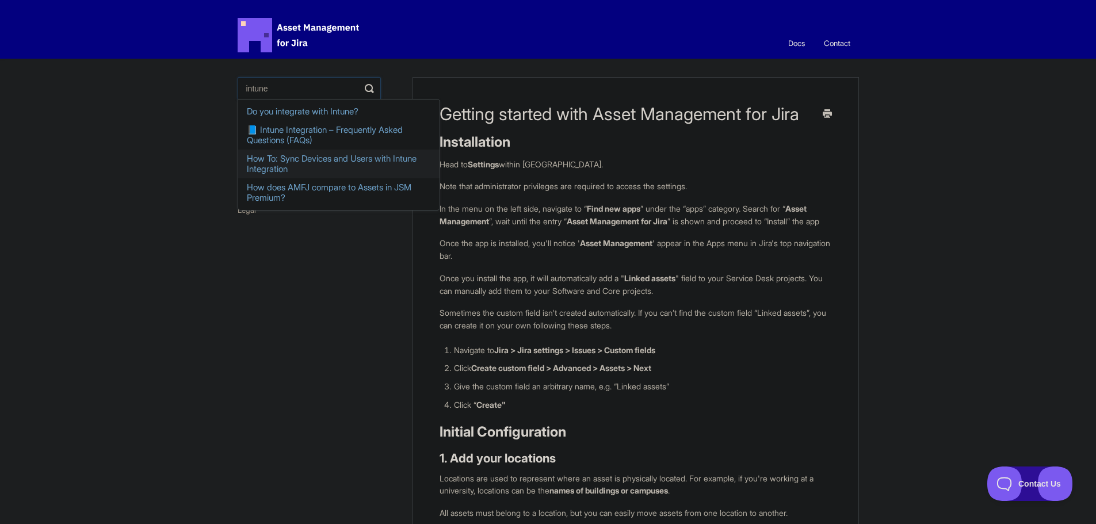
type input "intune"
click at [320, 161] on link "How To: Sync Devices and Users with Intune Integration" at bounding box center [338, 164] width 201 height 29
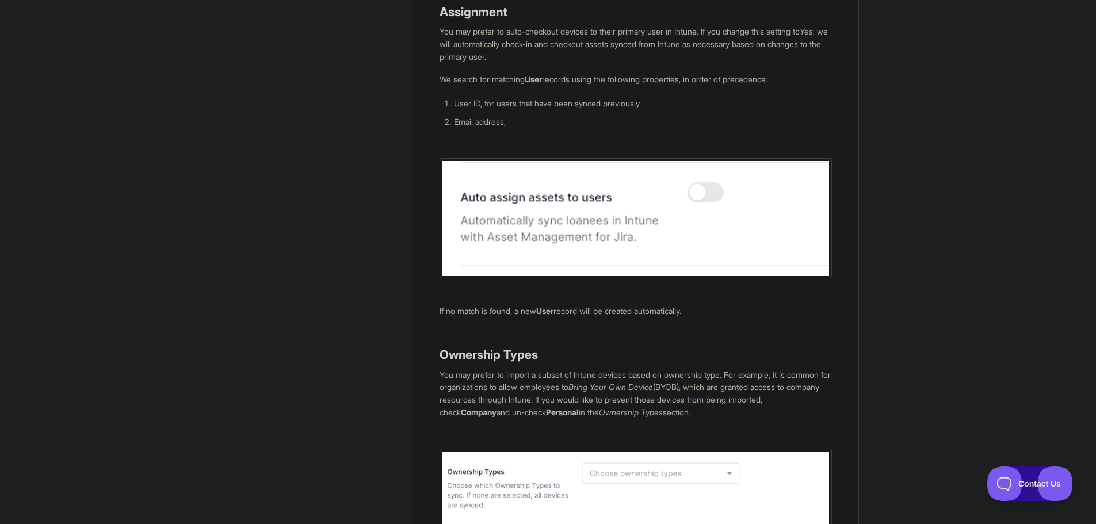
scroll to position [1726, 0]
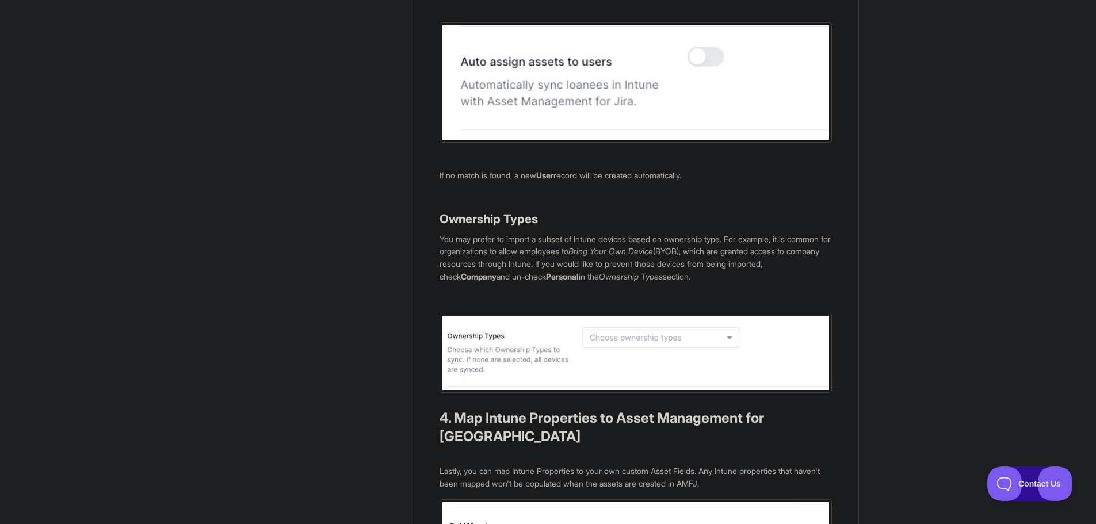
scroll to position [1784, 0]
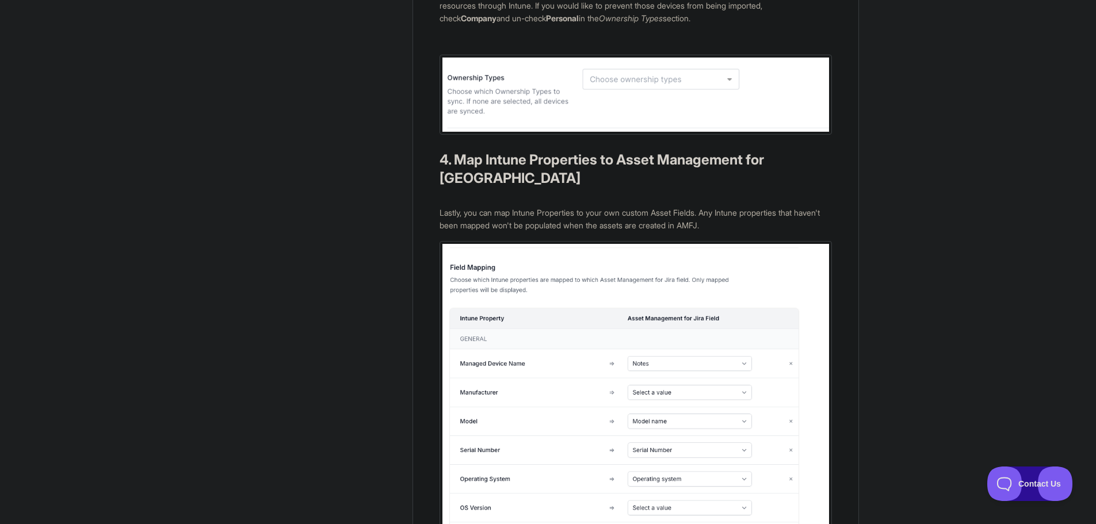
scroll to position [2072, 0]
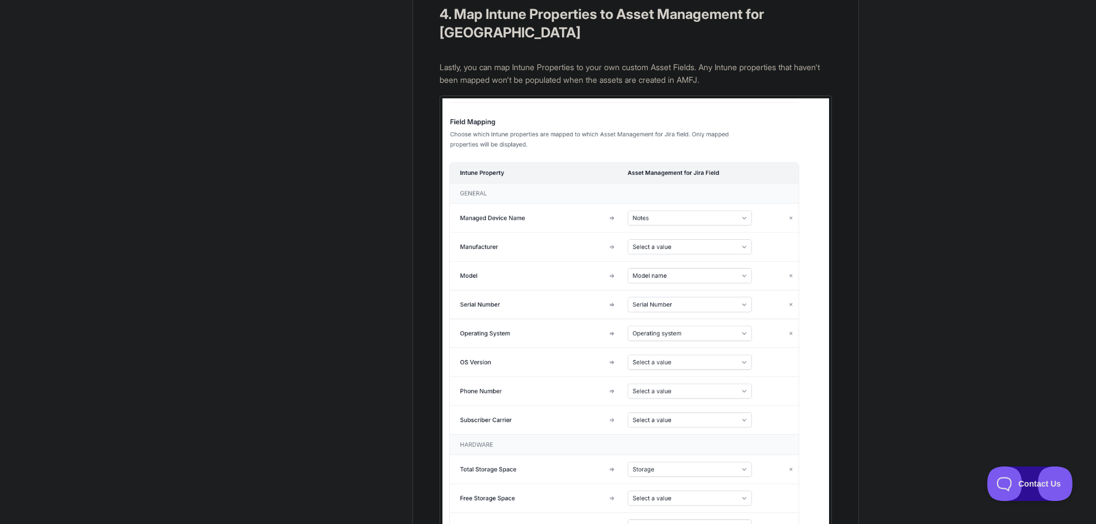
scroll to position [2244, 0]
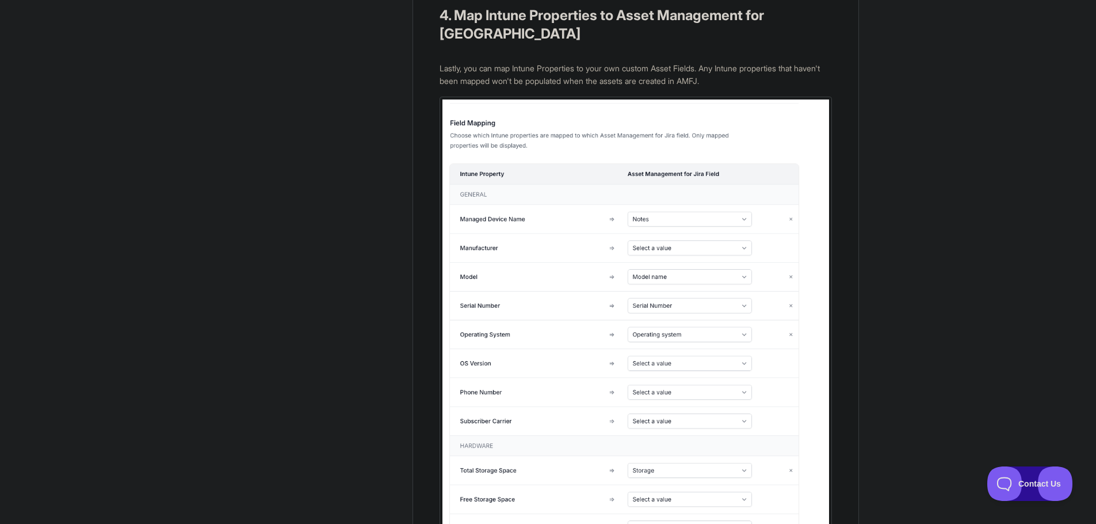
click at [558, 87] on p "Lastly, you can map Intune Properties to your own custom Asset Fields. Any Intu…" at bounding box center [636, 74] width 392 height 25
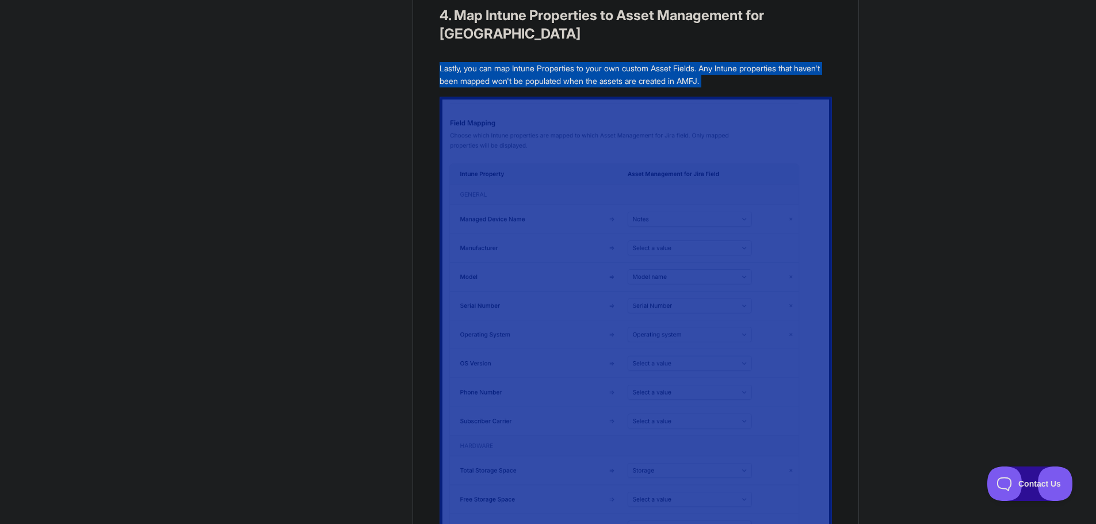
click at [558, 87] on p "Lastly, you can map Intune Properties to your own custom Asset Fields. Any Intu…" at bounding box center [636, 74] width 392 height 25
click at [500, 87] on p "Lastly, you can map Intune Properties to your own custom Asset Fields. Any Intu…" at bounding box center [636, 74] width 392 height 25
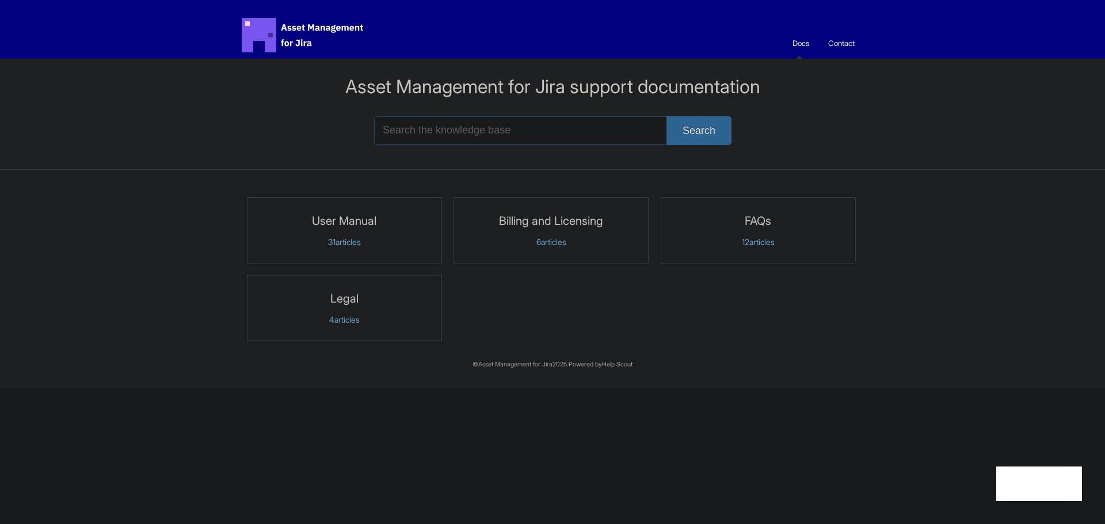
click at [399, 128] on input "Search the knowledge base" at bounding box center [552, 130] width 357 height 29
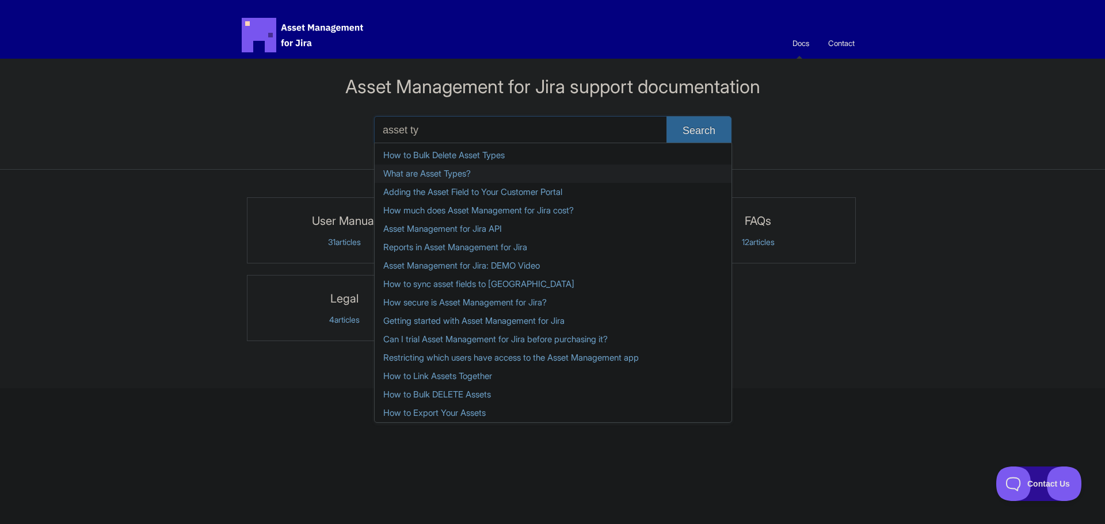
type input "asset ty"
click at [432, 168] on link "What are Asset Types?" at bounding box center [553, 174] width 357 height 18
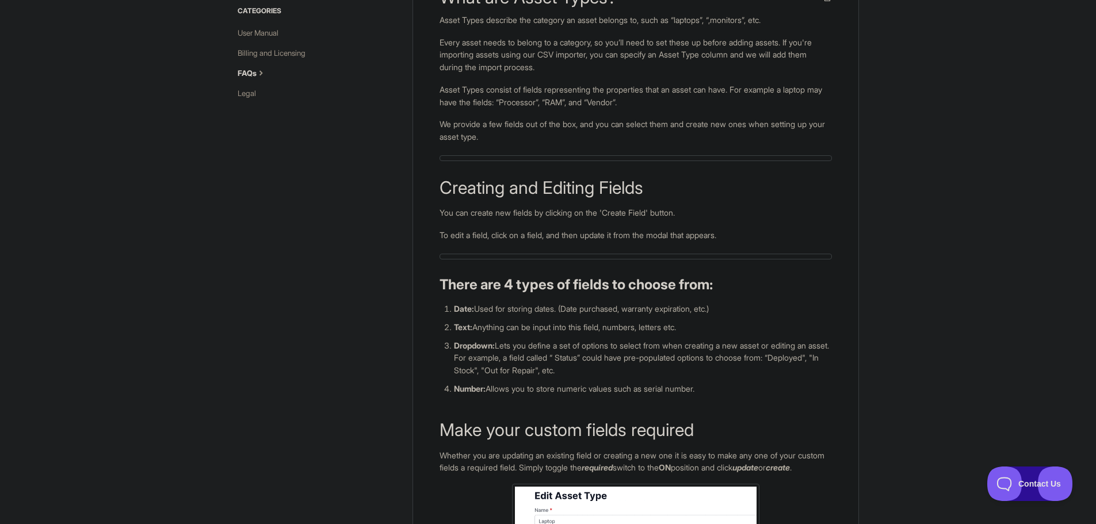
scroll to position [115, 0]
